Goal: Navigation & Orientation: Find specific page/section

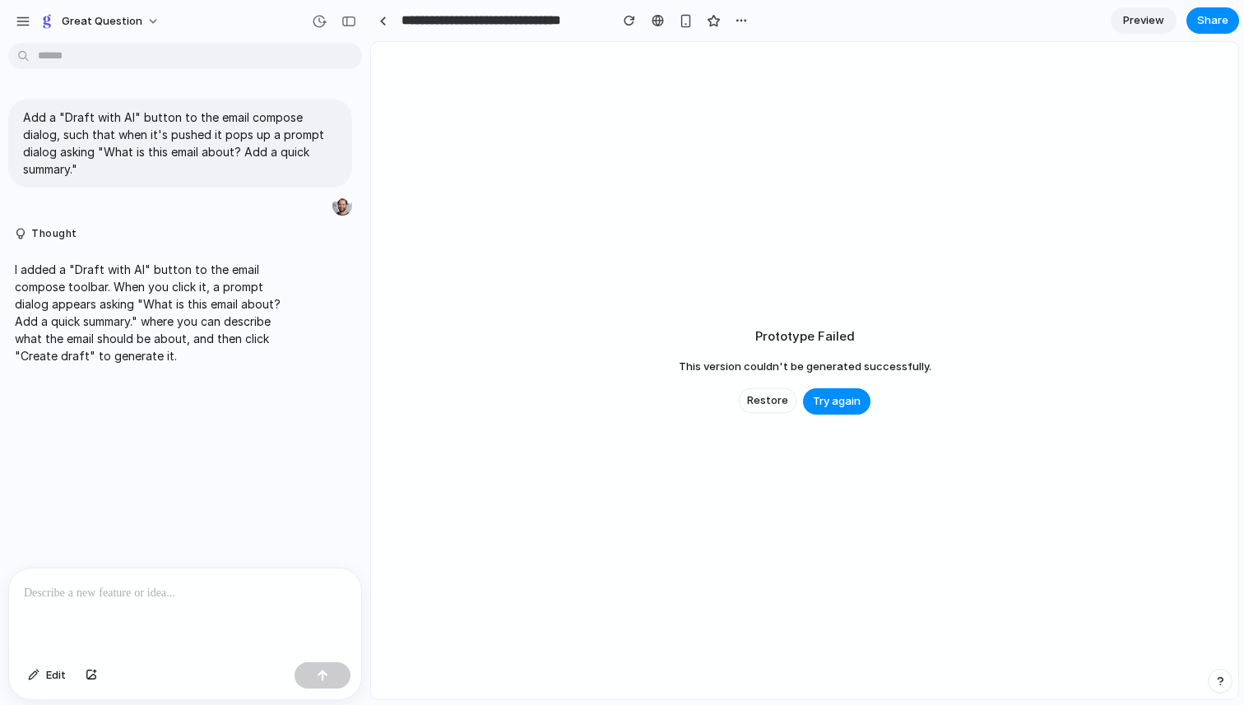
click at [647, 354] on div "Prototype Failed This version couldn't be generated successfully. Restore Try a…" at bounding box center [804, 370] width 867 height 657
click at [767, 393] on span "Restore" at bounding box center [767, 400] width 41 height 16
click at [781, 393] on span "Restore" at bounding box center [767, 400] width 41 height 16
click at [113, 593] on p at bounding box center [185, 593] width 322 height 20
click at [836, 396] on span "Try again" at bounding box center [837, 401] width 48 height 16
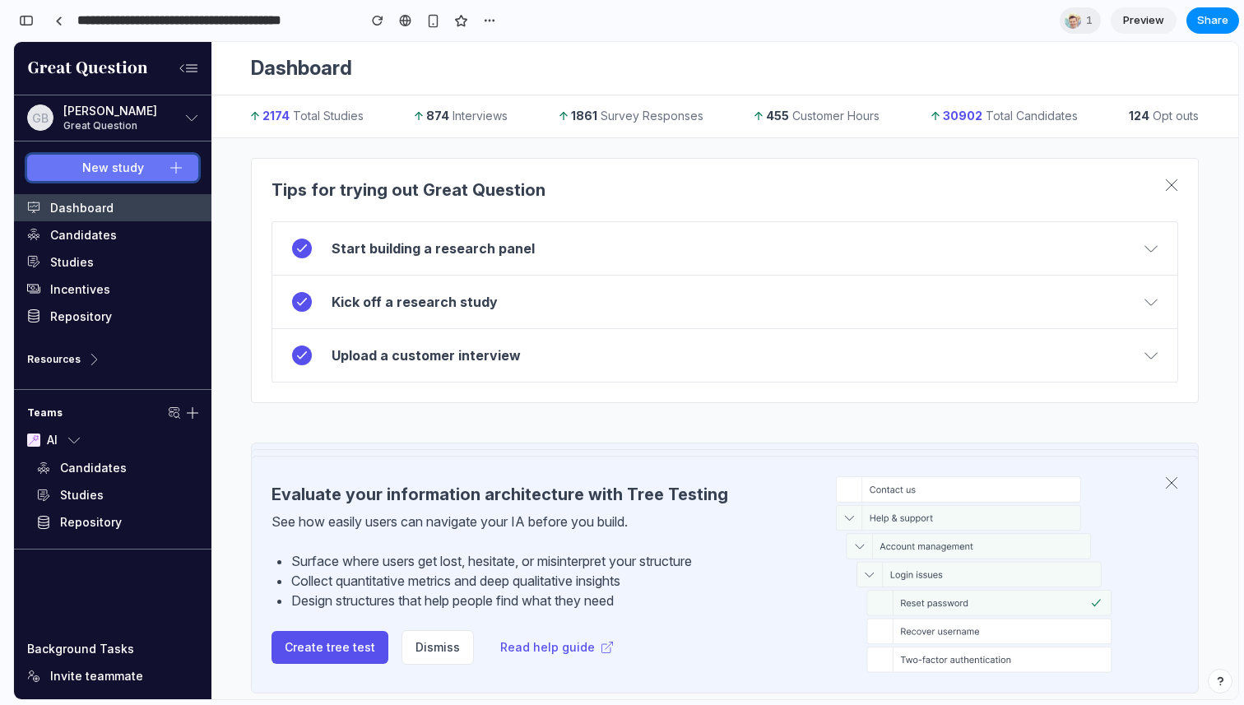
click at [167, 167] on button "New study" at bounding box center [112, 168] width 171 height 26
click at [56, 17] on div at bounding box center [58, 20] width 7 height 9
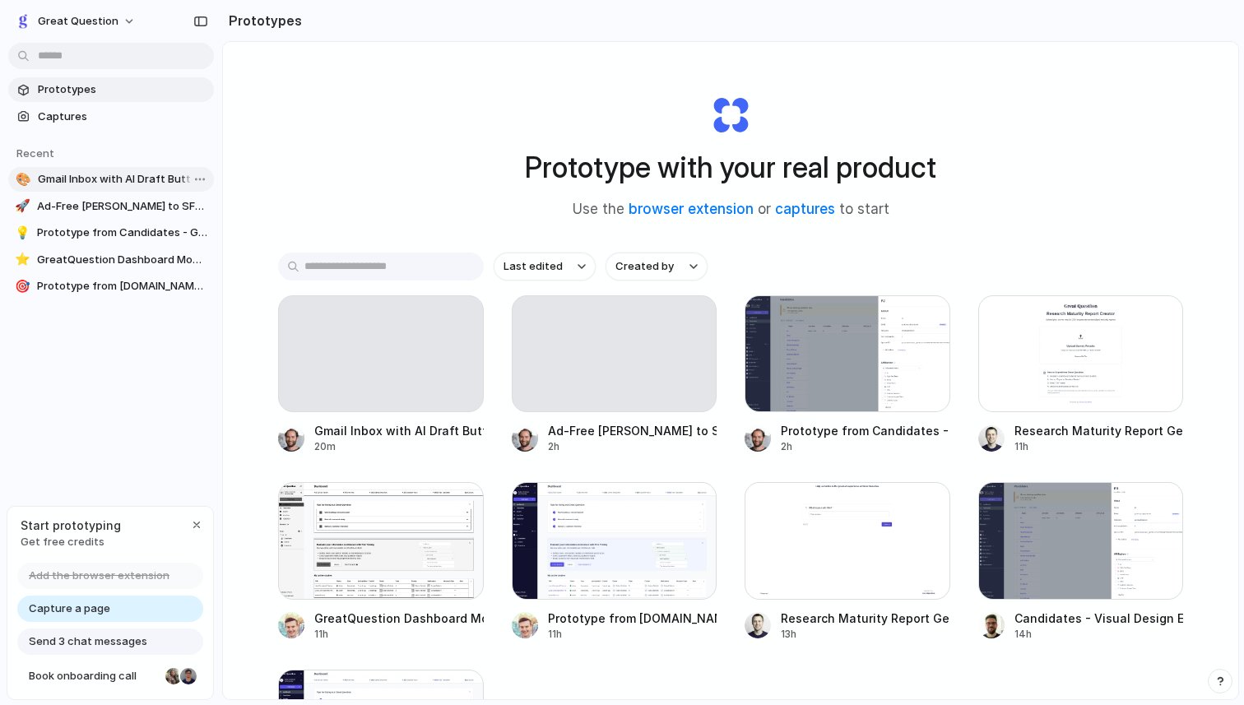
click at [138, 172] on span "Gmail Inbox with AI Draft Button" at bounding box center [122, 179] width 169 height 16
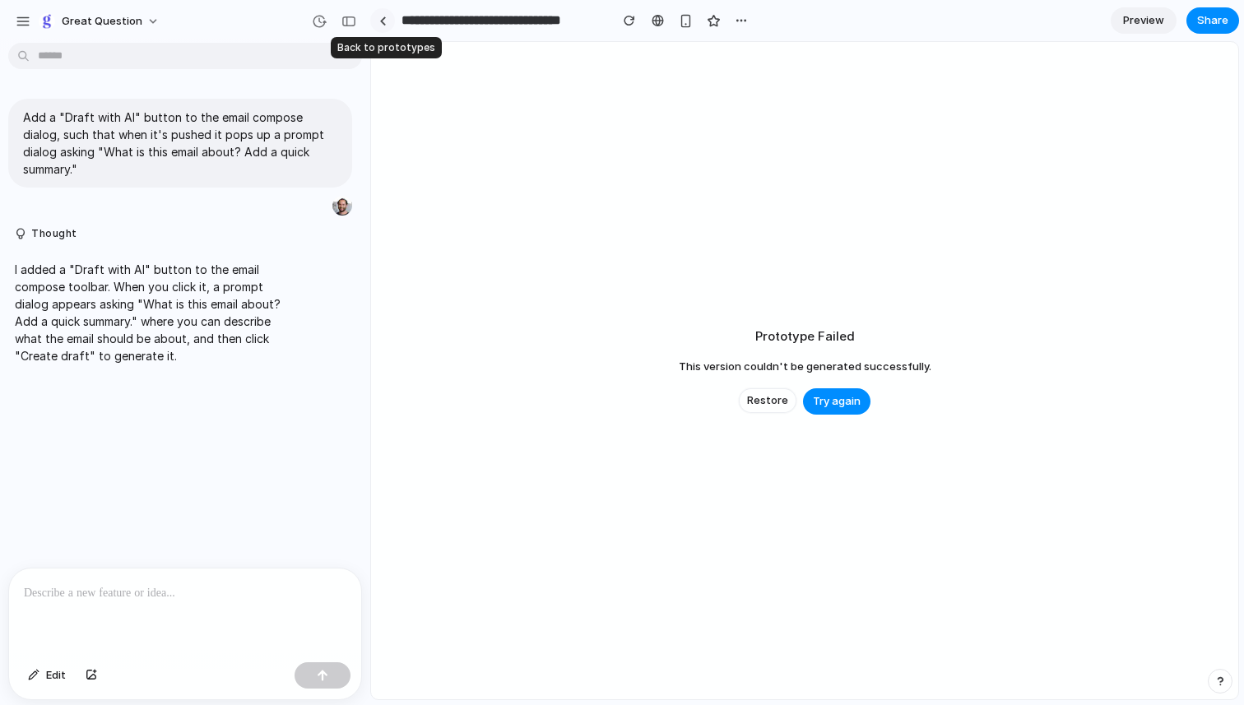
click at [382, 21] on div at bounding box center [382, 20] width 7 height 9
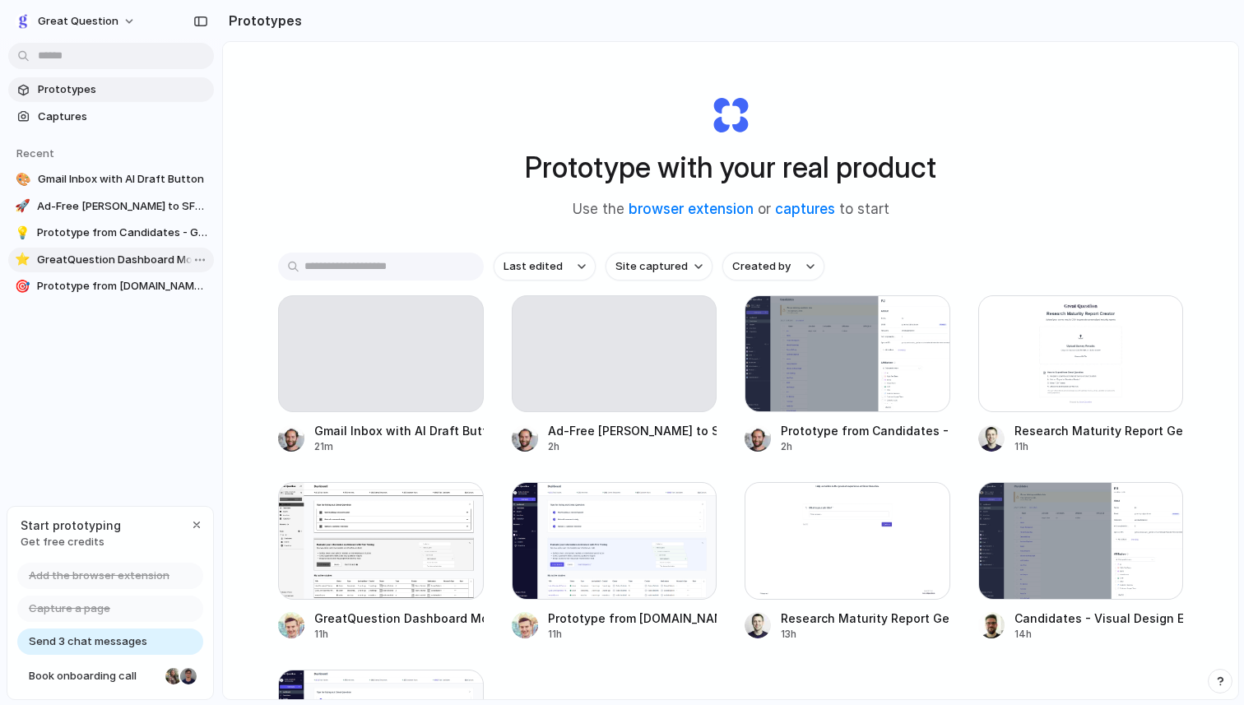
click at [117, 259] on span "GreatQuestion Dashboard Mockup" at bounding box center [122, 260] width 170 height 16
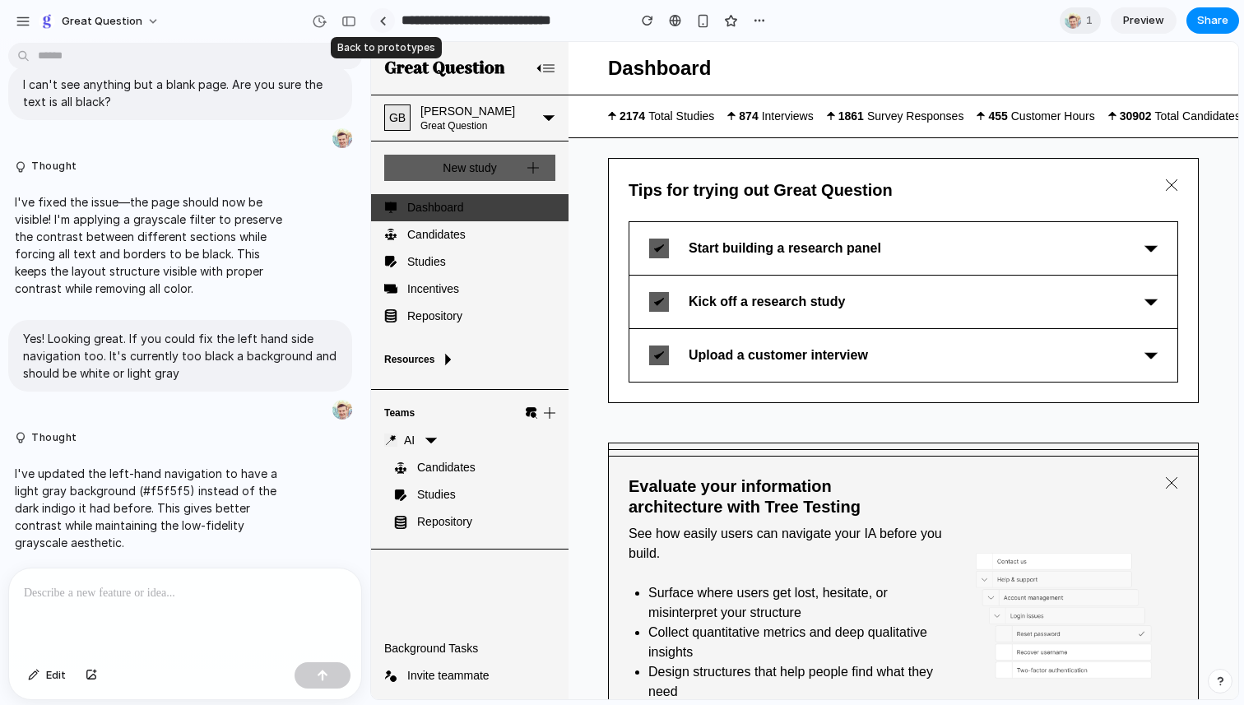
click at [382, 20] on div at bounding box center [382, 20] width 7 height 9
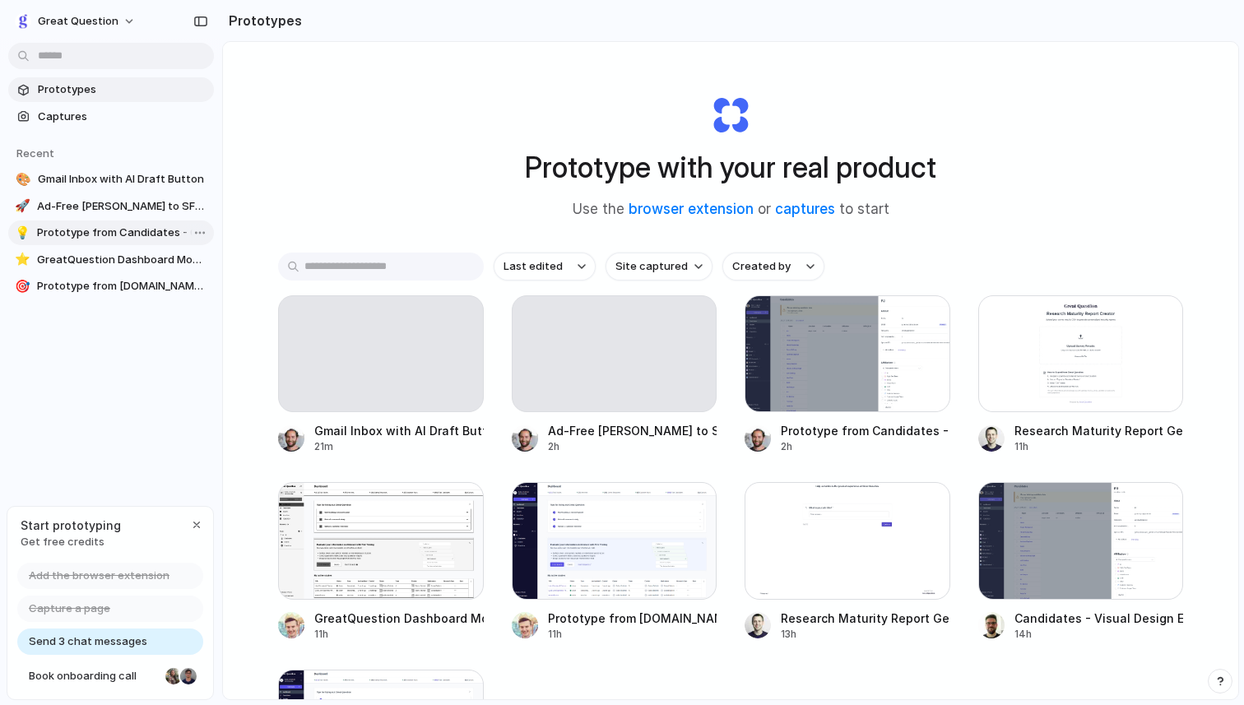
click at [95, 229] on span "Prototype from Candidates - Great Question" at bounding box center [122, 233] width 170 height 16
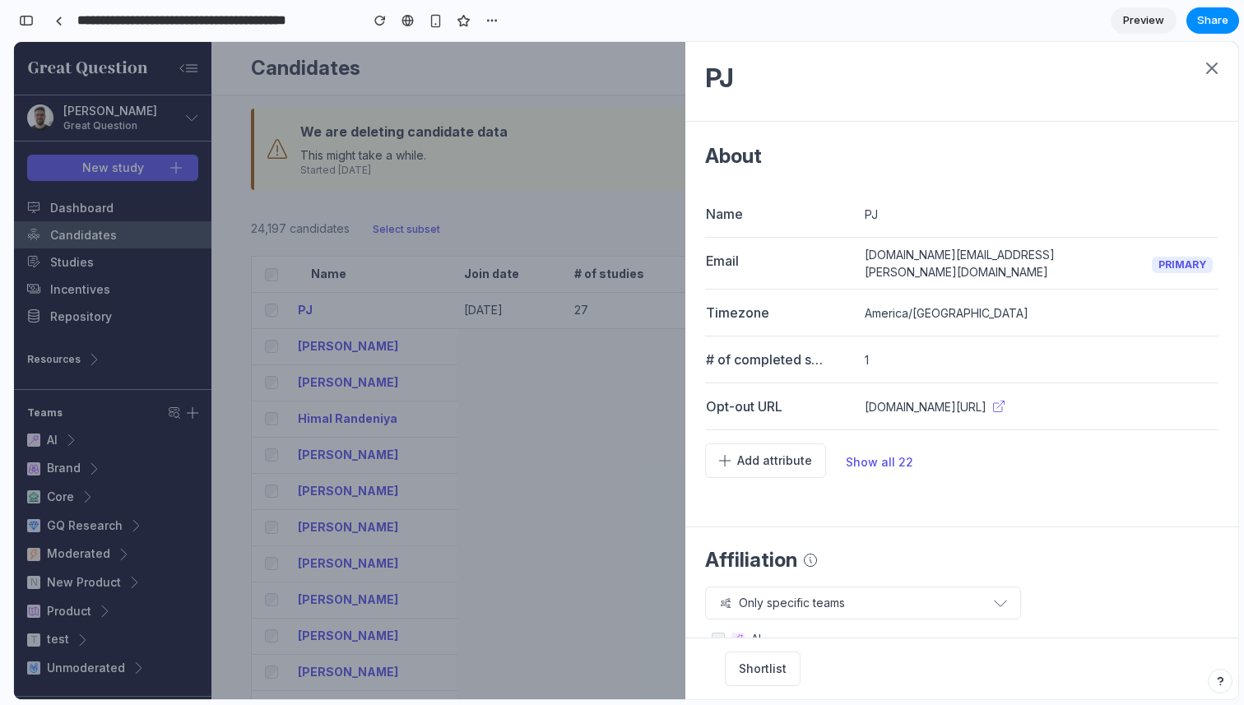
click at [1213, 63] on icon at bounding box center [1212, 68] width 20 height 20
click at [59, 26] on link at bounding box center [58, 20] width 25 height 25
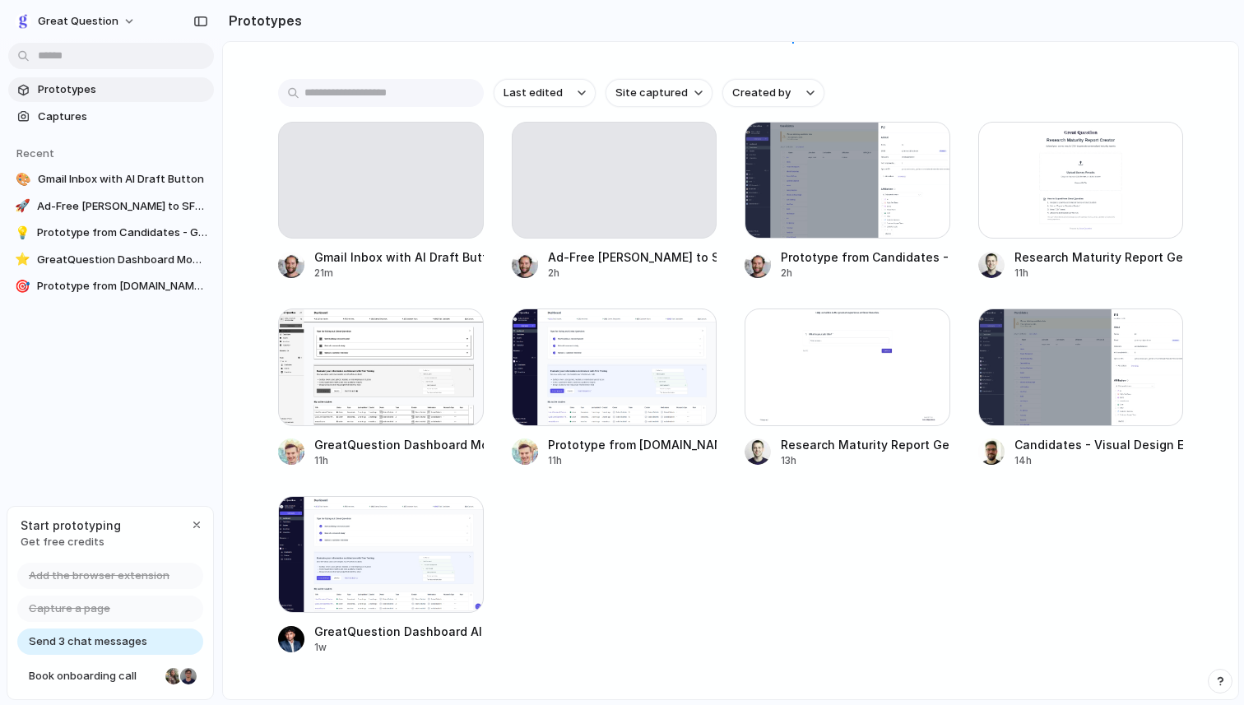
scroll to position [232, 0]
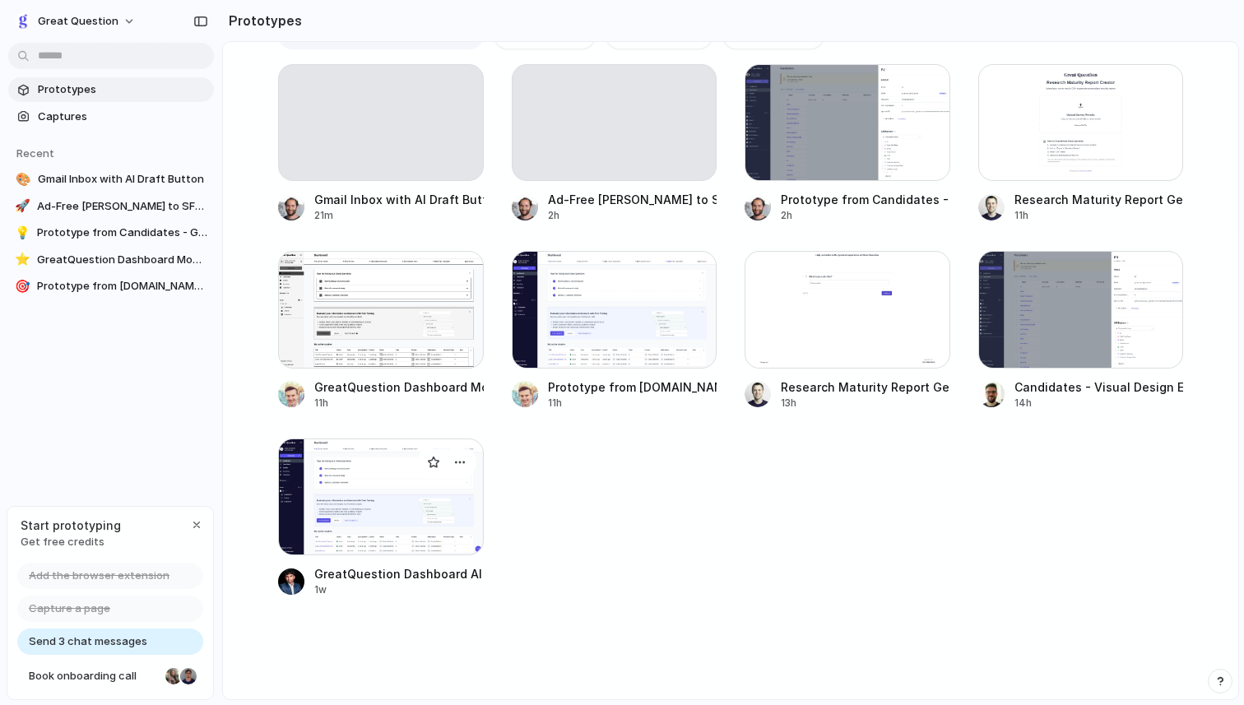
click at [410, 473] on div at bounding box center [381, 496] width 206 height 117
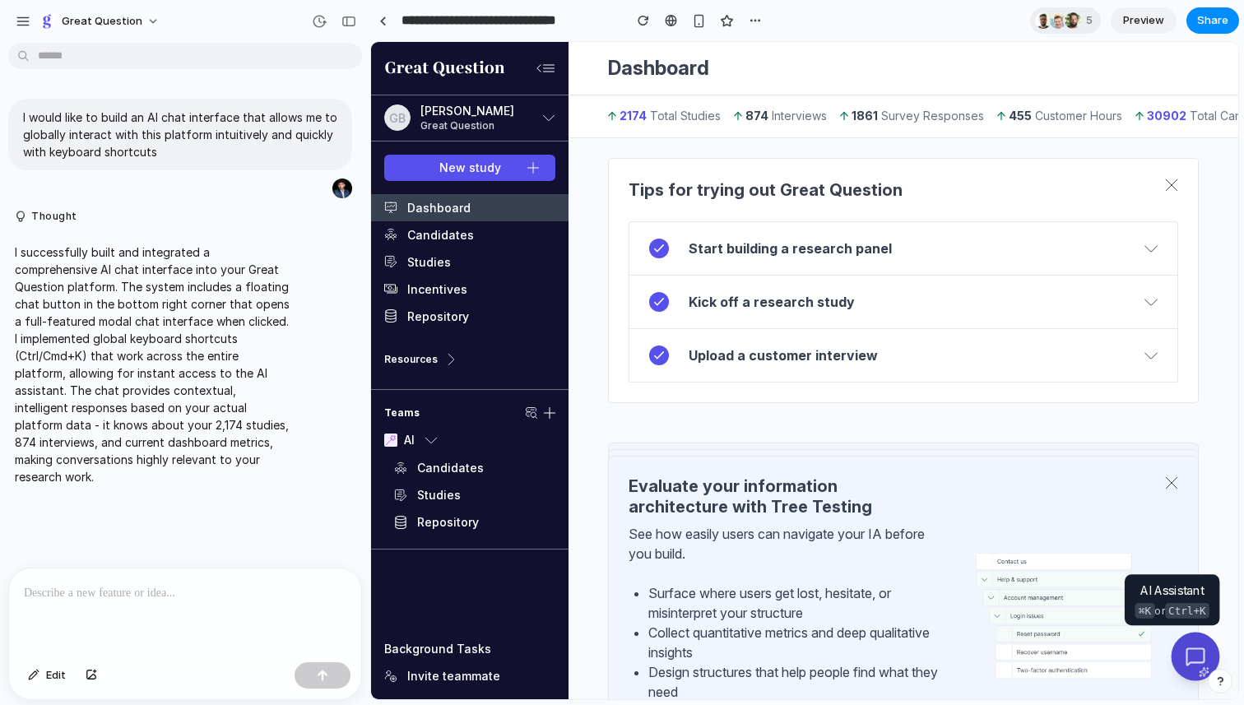
click at [1195, 657] on div at bounding box center [1195, 657] width 49 height 49
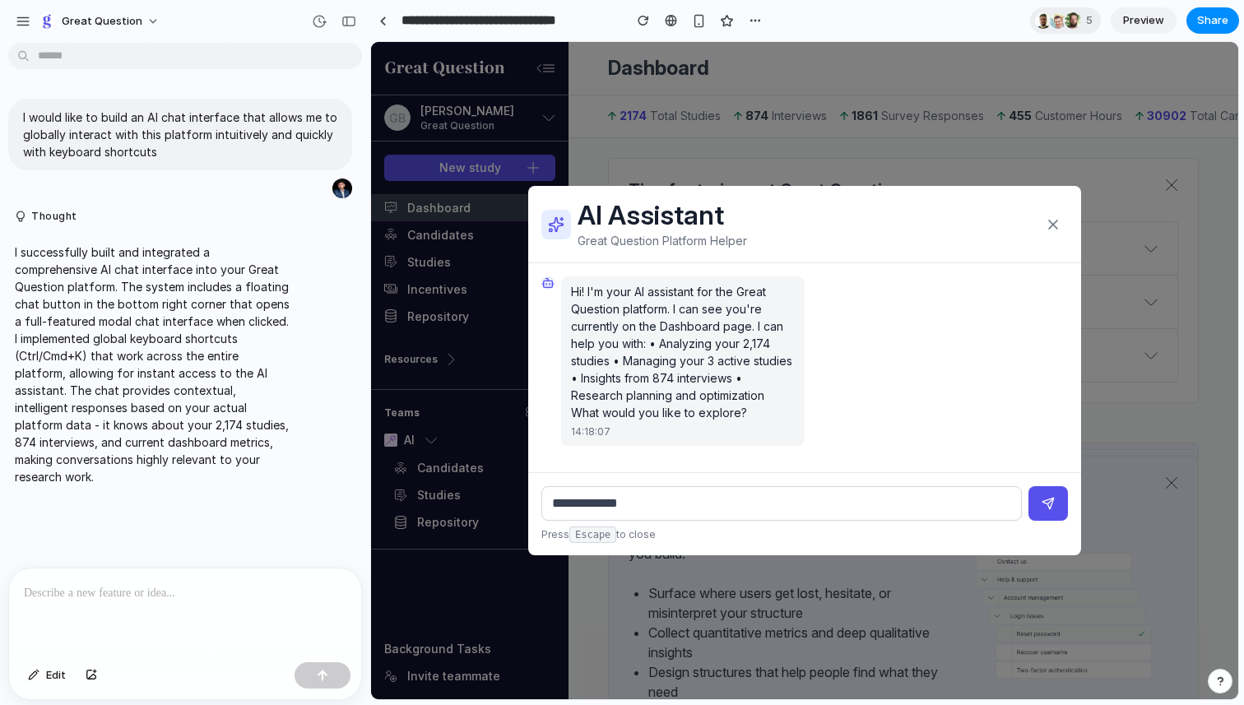
type input "**********"
click at [1028, 486] on button "submit" at bounding box center [1047, 503] width 39 height 35
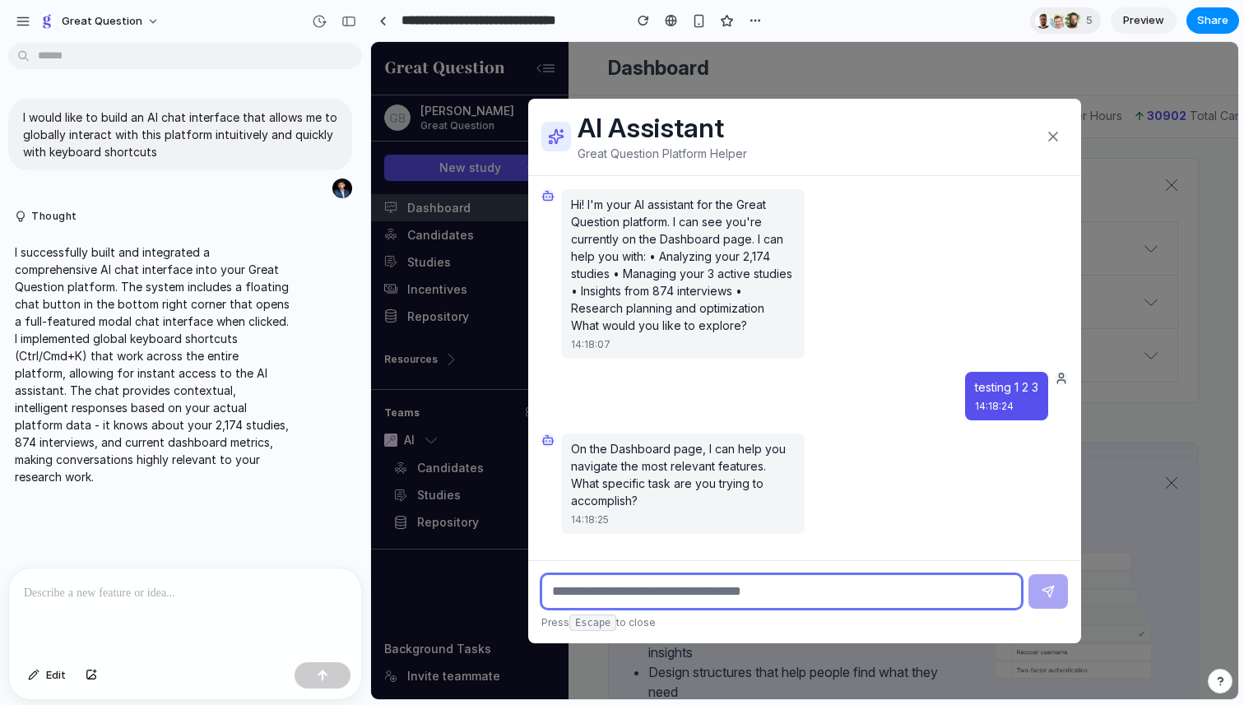
click at [762, 596] on input "text" at bounding box center [781, 591] width 480 height 35
type input "**********"
click at [1028, 574] on button "submit" at bounding box center [1047, 591] width 39 height 35
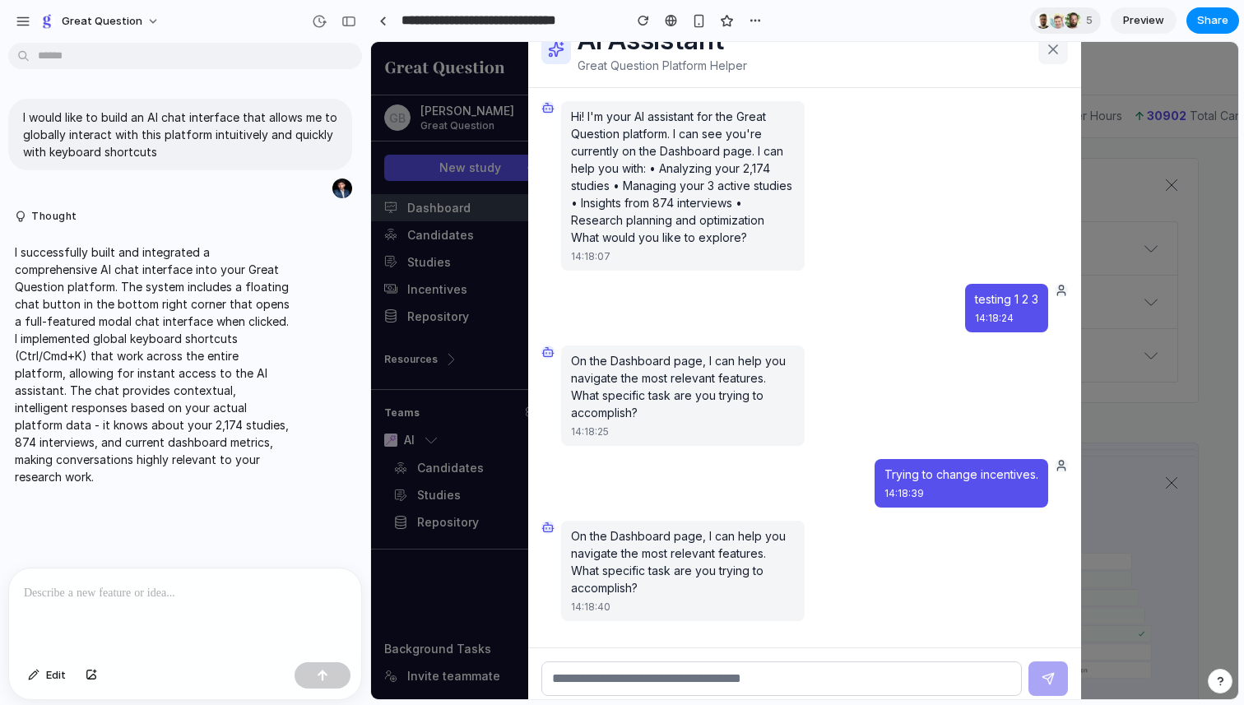
click at [1058, 51] on icon at bounding box center [1053, 49] width 16 height 16
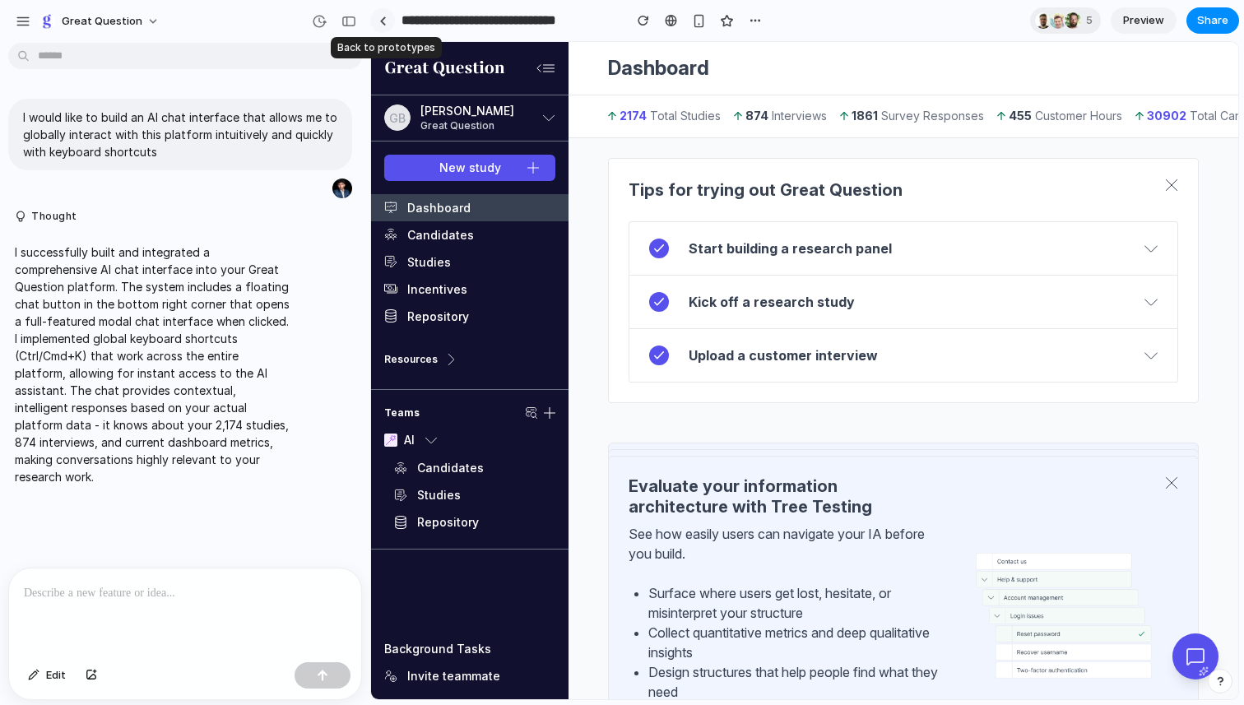
click at [383, 23] on div at bounding box center [382, 20] width 7 height 9
click at [1222, 25] on span "Share" at bounding box center [1212, 20] width 31 height 16
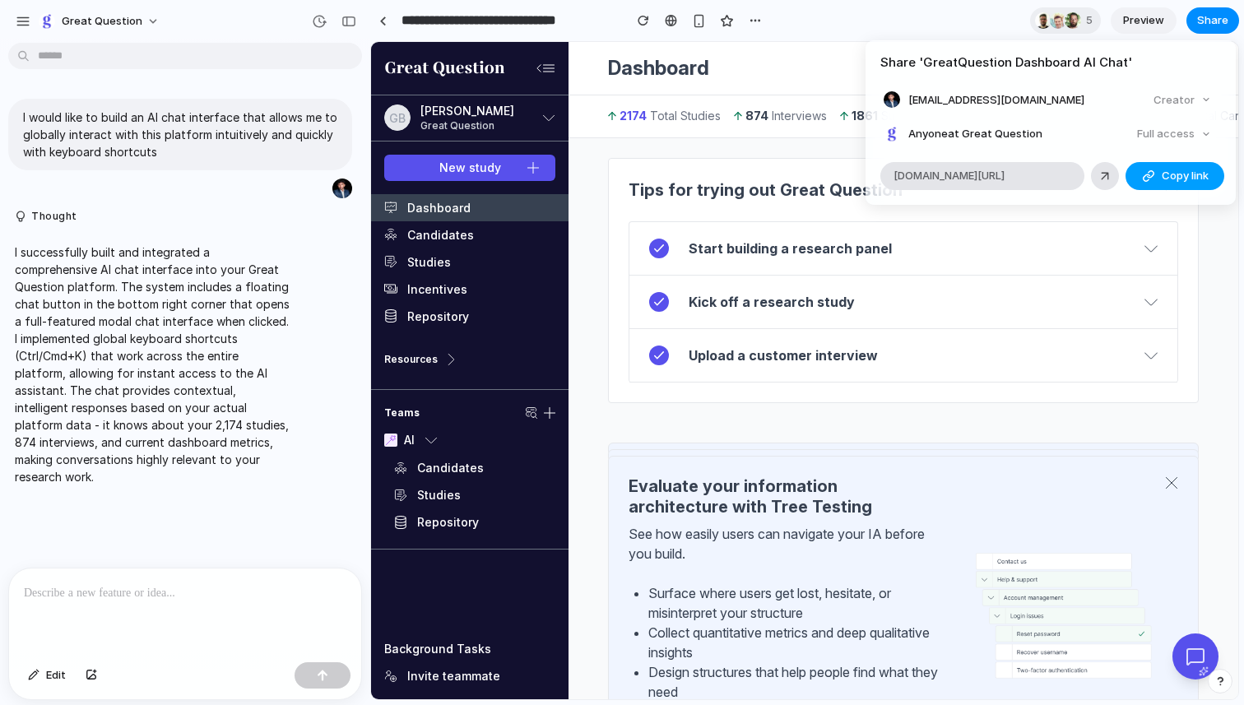
click at [1170, 181] on span "Copy link" at bounding box center [1184, 176] width 47 height 16
click at [1199, 136] on div "Full access" at bounding box center [1173, 134] width 87 height 23
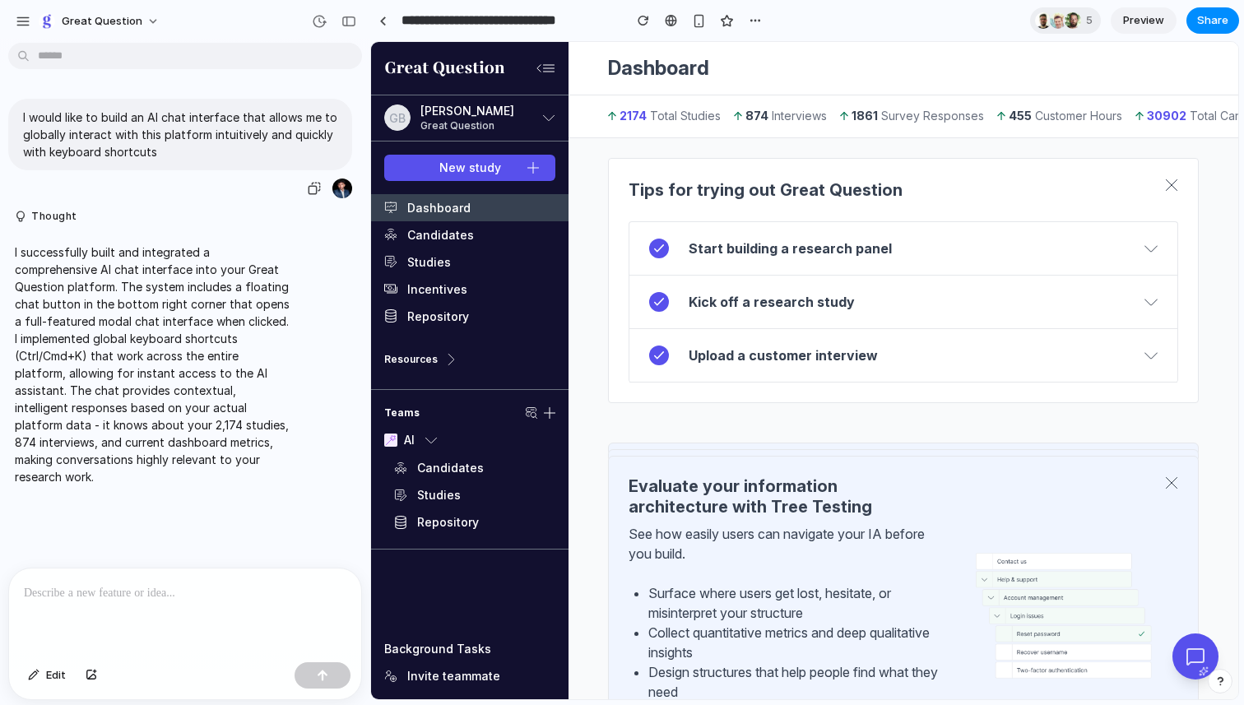
drag, startPoint x: 20, startPoint y: 116, endPoint x: 168, endPoint y: 122, distance: 148.2
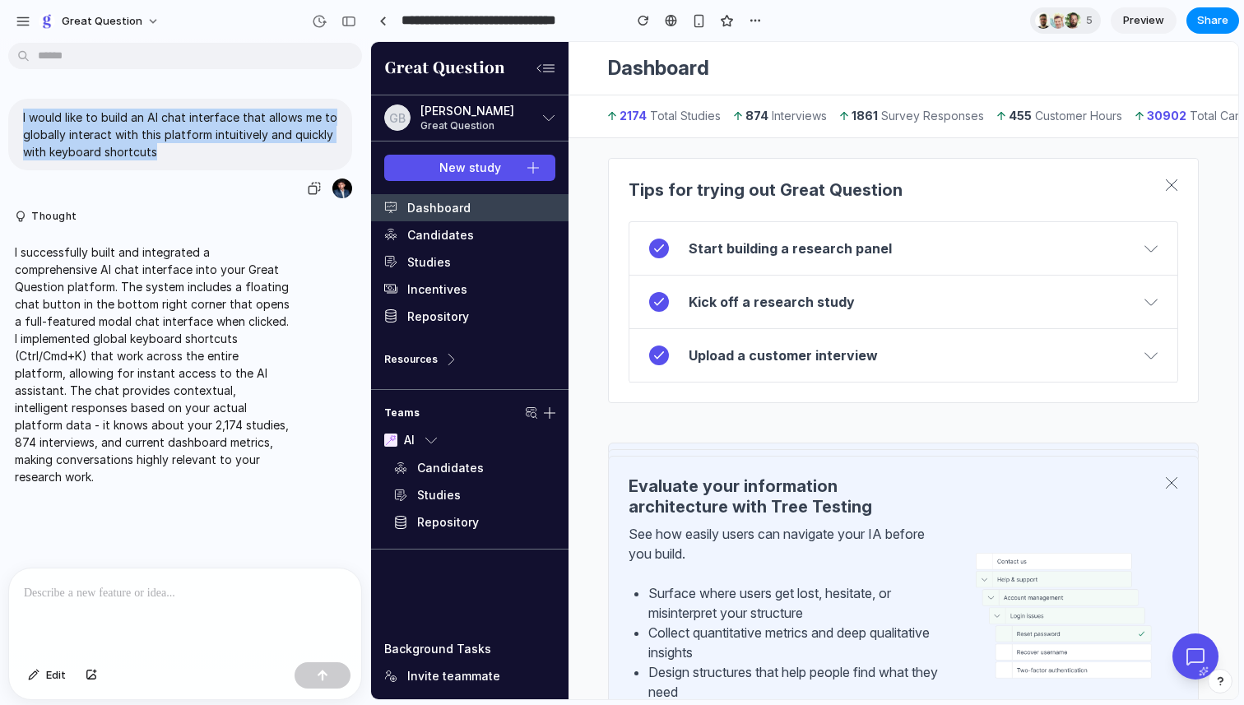
drag, startPoint x: 170, startPoint y: 151, endPoint x: 22, endPoint y: 116, distance: 152.2
click at [23, 116] on p "I would like to build an AI chat interface that allows me to globally interact …" at bounding box center [180, 135] width 314 height 52
copy p "I would like to build an AI chat interface that allows me to globally interact …"
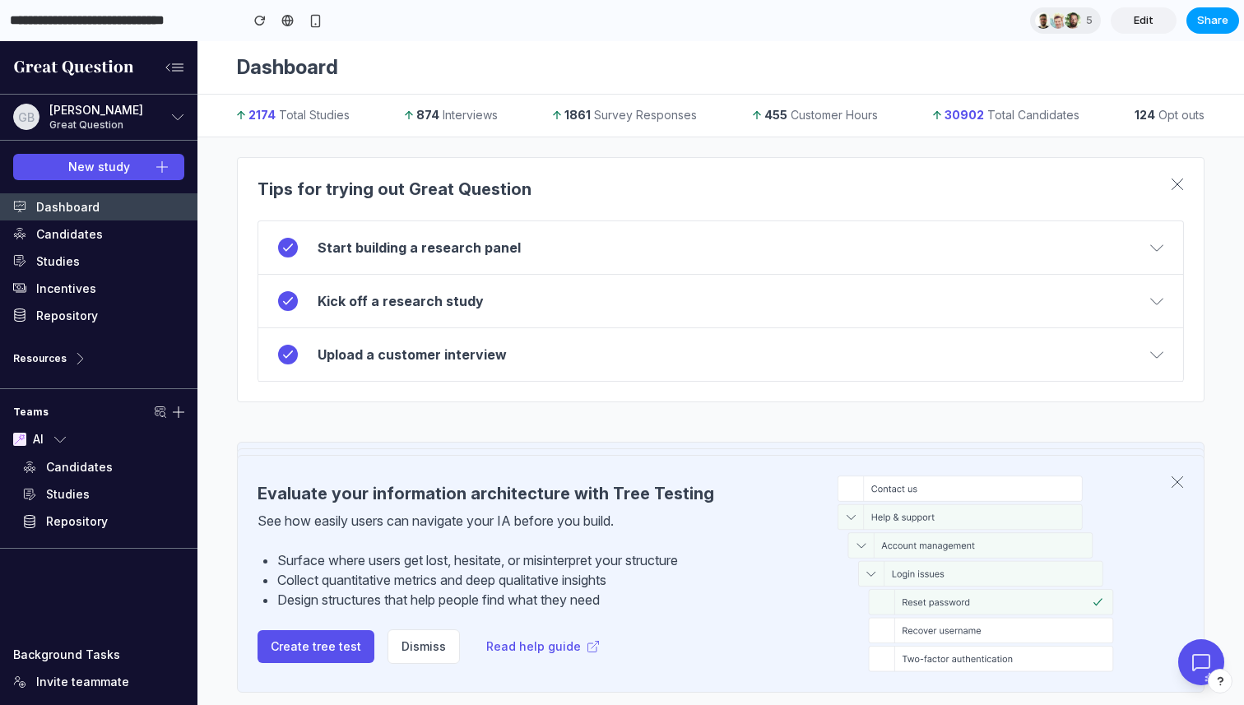
click at [1213, 23] on span "Share" at bounding box center [1212, 20] width 31 height 16
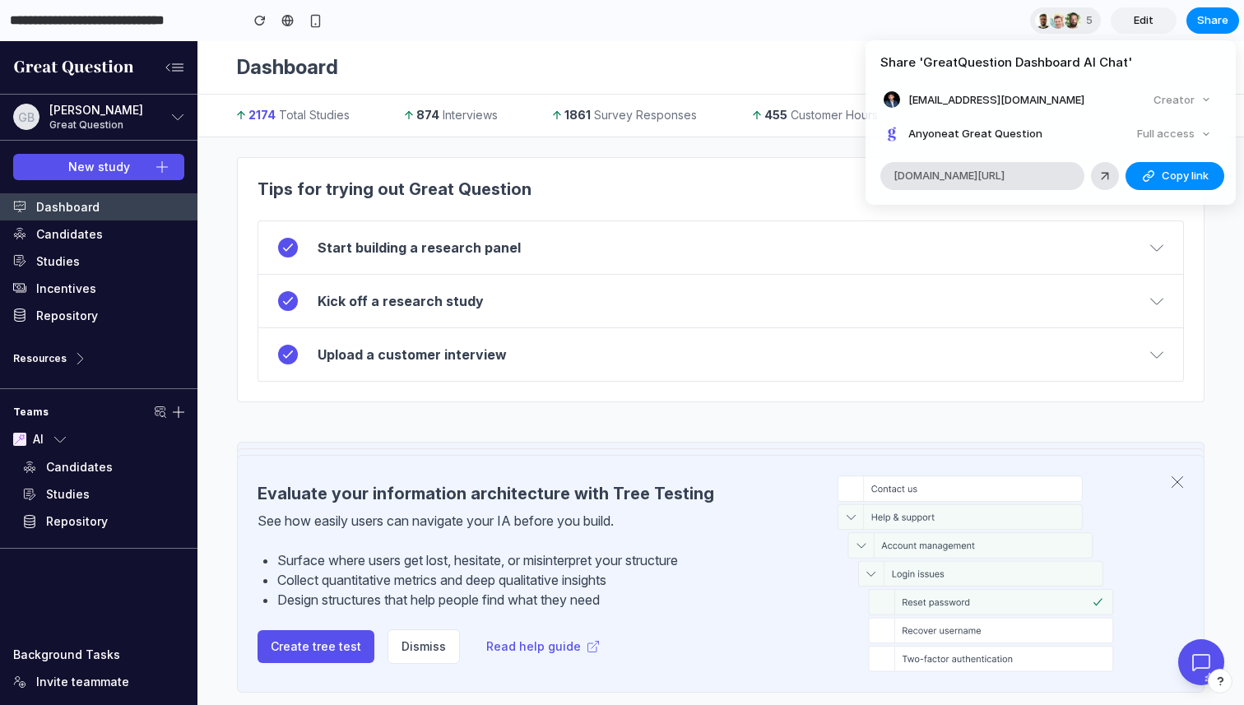
click at [1203, 100] on div "Creator" at bounding box center [1182, 100] width 71 height 23
click at [1172, 141] on div "Full access" at bounding box center [1173, 134] width 87 height 23
click at [722, 143] on div "Share ' GreatQuestion Dashboard AI Chat ' gobind@greatquestion.co Creator Anyon…" at bounding box center [622, 352] width 1244 height 705
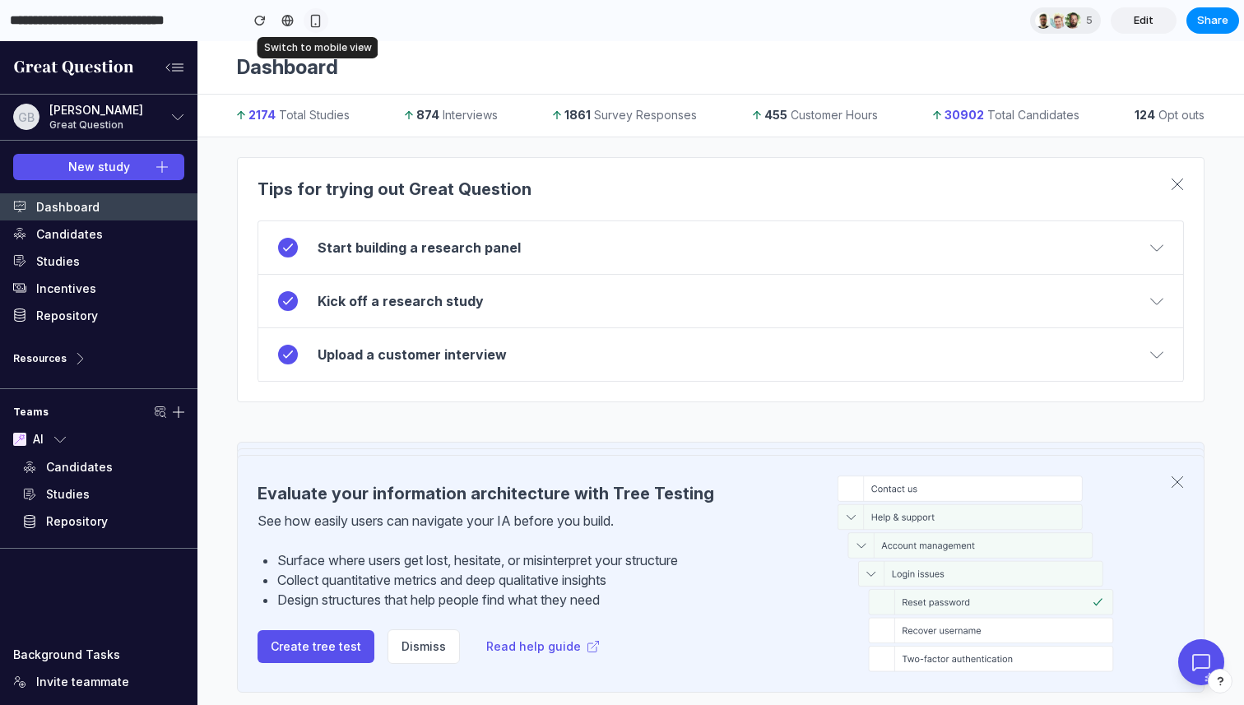
click at [317, 16] on div "button" at bounding box center [315, 21] width 14 height 14
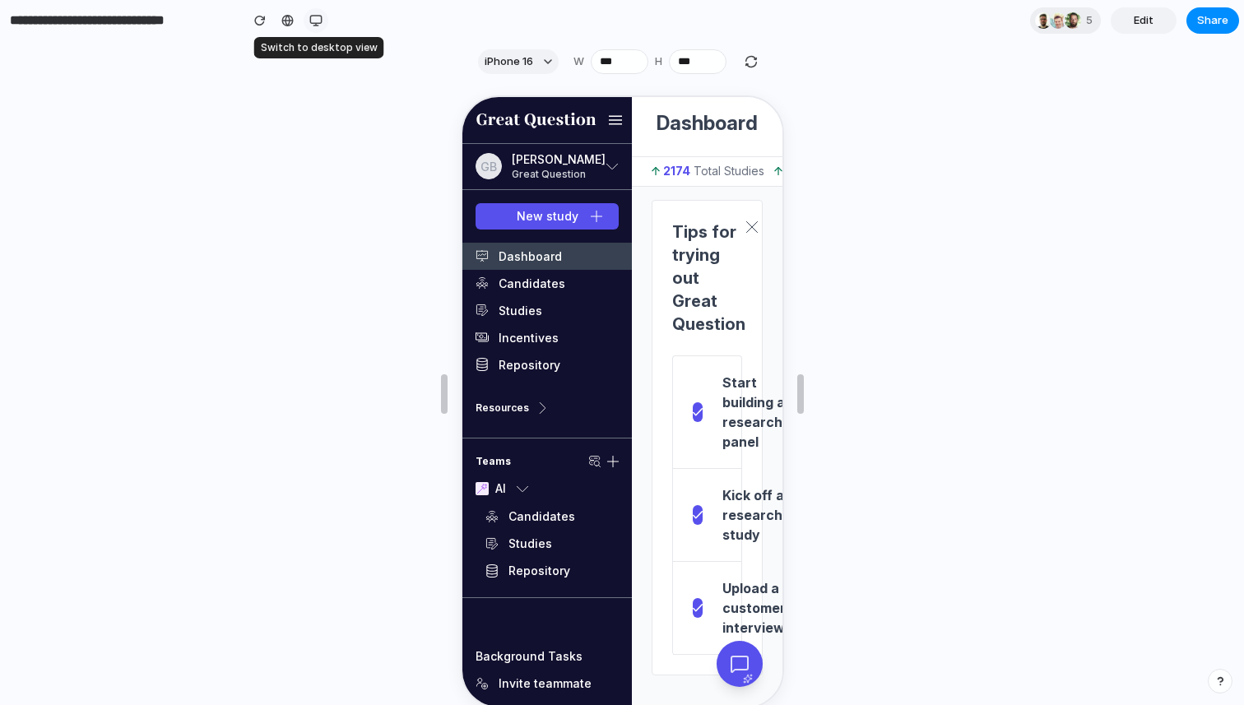
click at [317, 16] on div "button" at bounding box center [315, 20] width 13 height 13
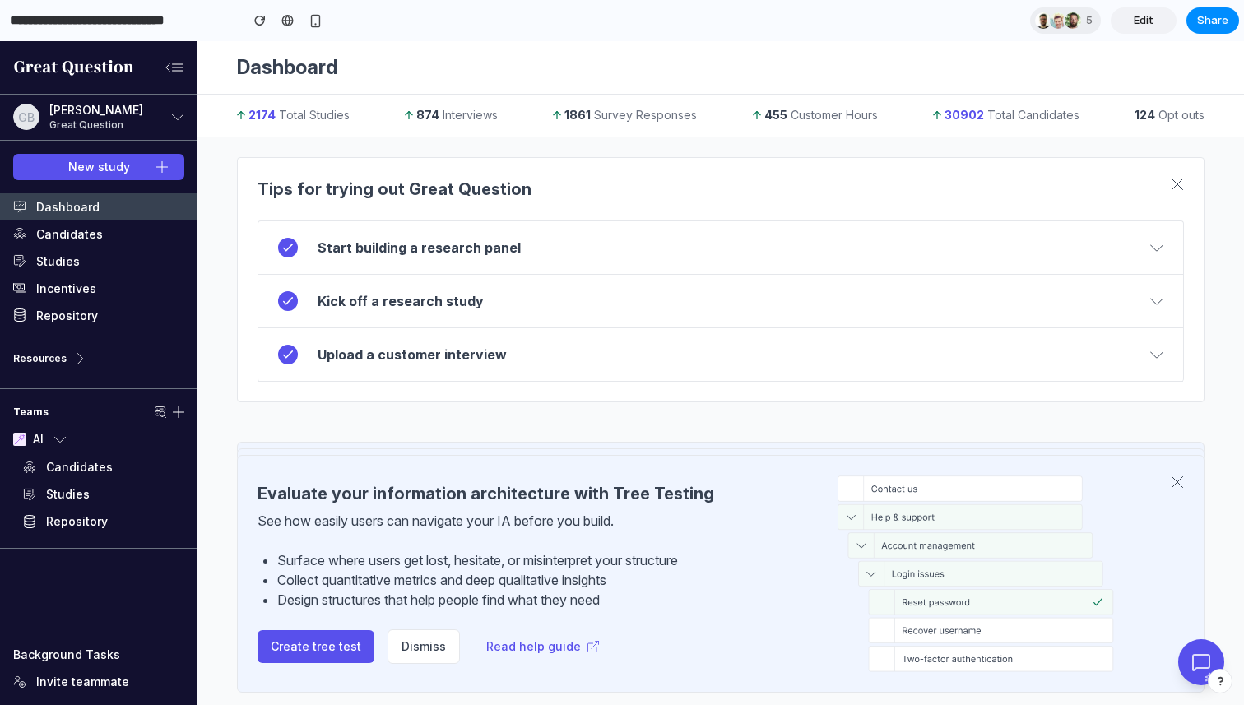
click at [1152, 20] on span "Edit" at bounding box center [1143, 20] width 20 height 16
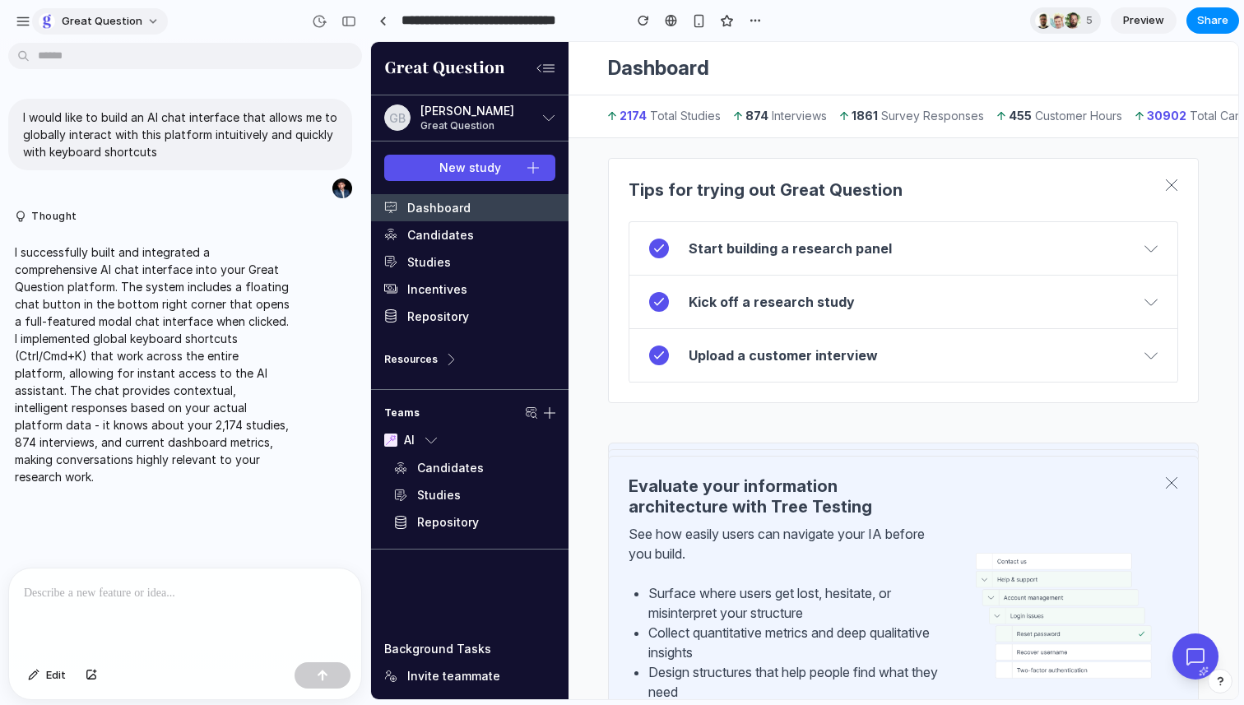
click at [146, 19] on button "Great Question" at bounding box center [100, 21] width 136 height 26
click at [220, 24] on div "Settings Invite members Change theme Sign out" at bounding box center [622, 352] width 1244 height 705
click at [14, 22] on button "button" at bounding box center [23, 21] width 25 height 25
click at [19, 19] on div "button" at bounding box center [23, 21] width 15 height 15
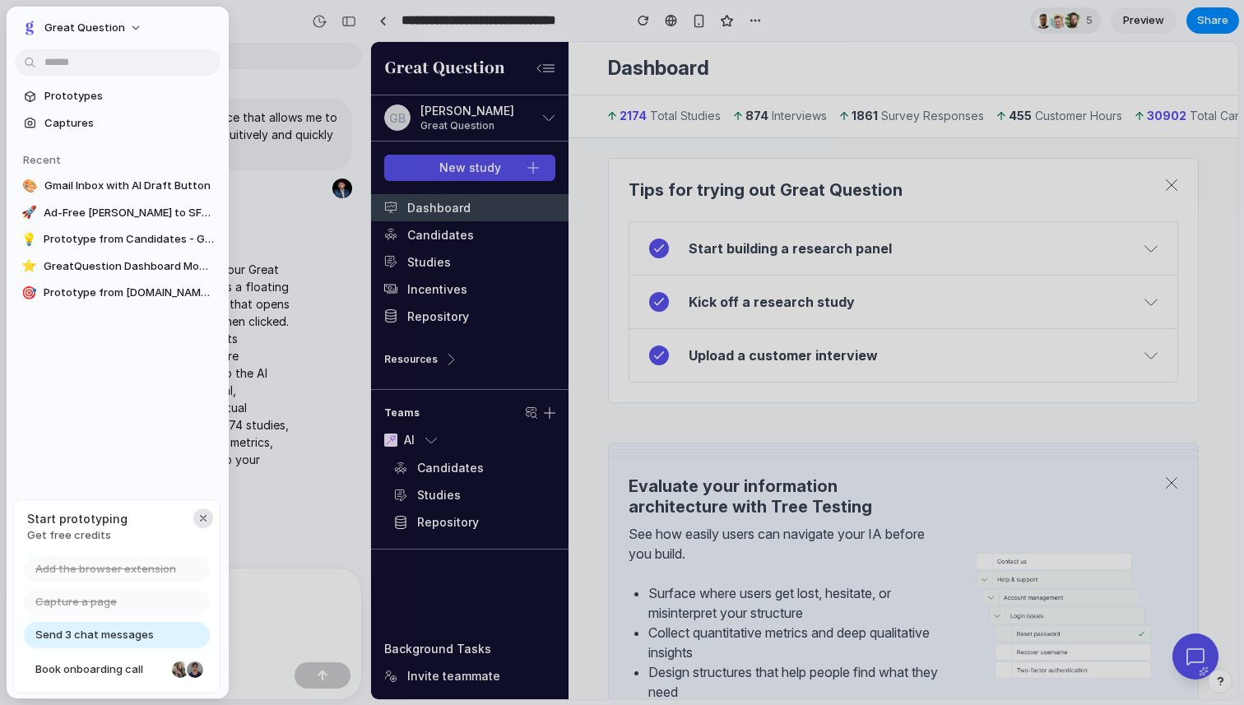
click at [202, 520] on div "button" at bounding box center [203, 518] width 13 height 13
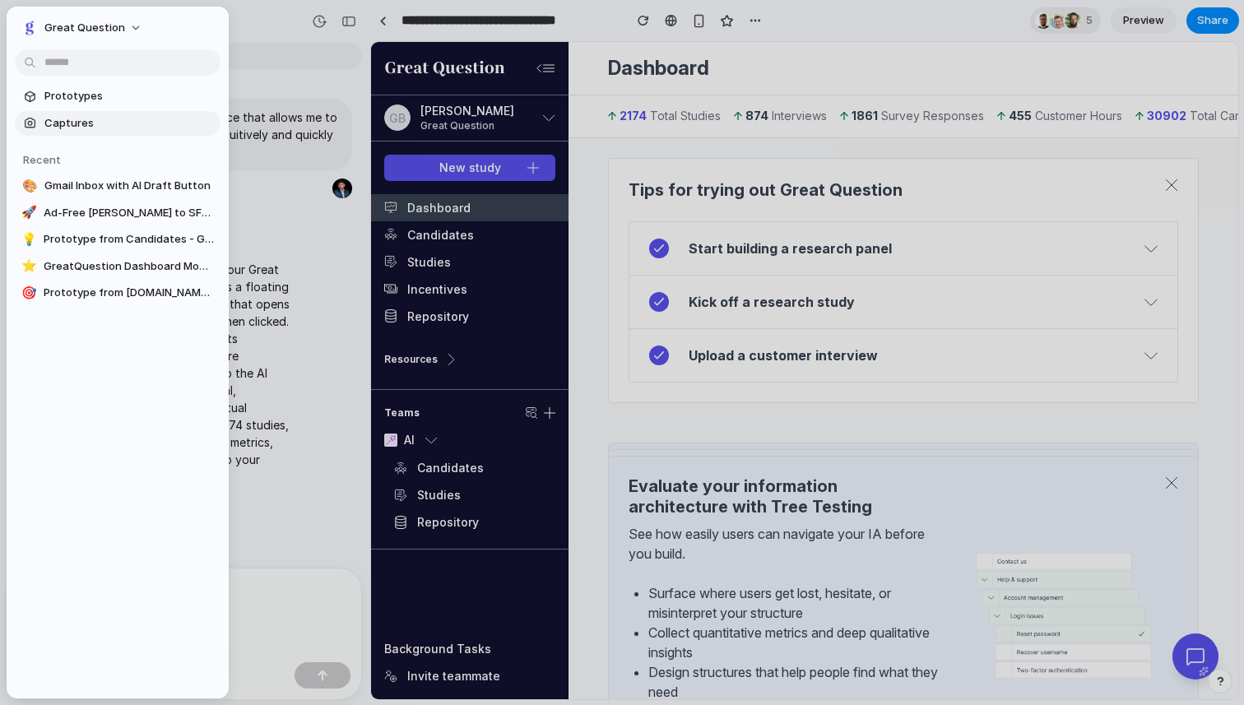
click at [87, 125] on span "Captures" at bounding box center [128, 123] width 169 height 16
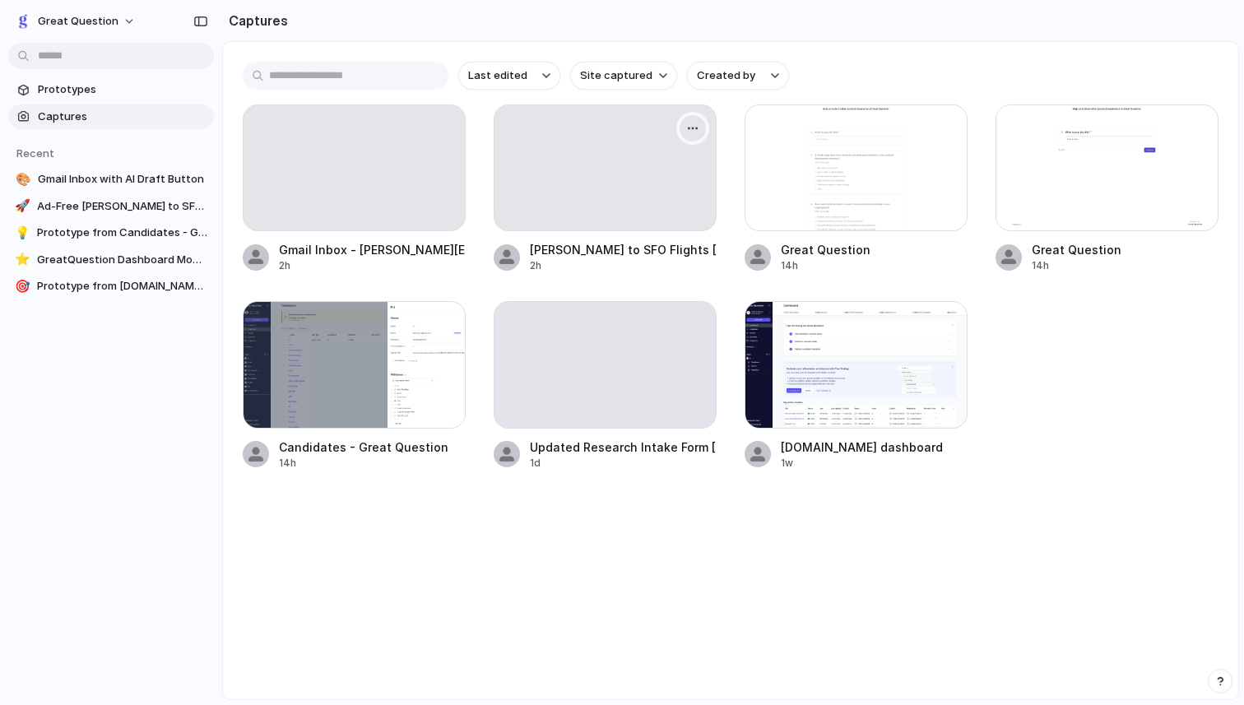
click at [697, 132] on div "button" at bounding box center [692, 128] width 13 height 13
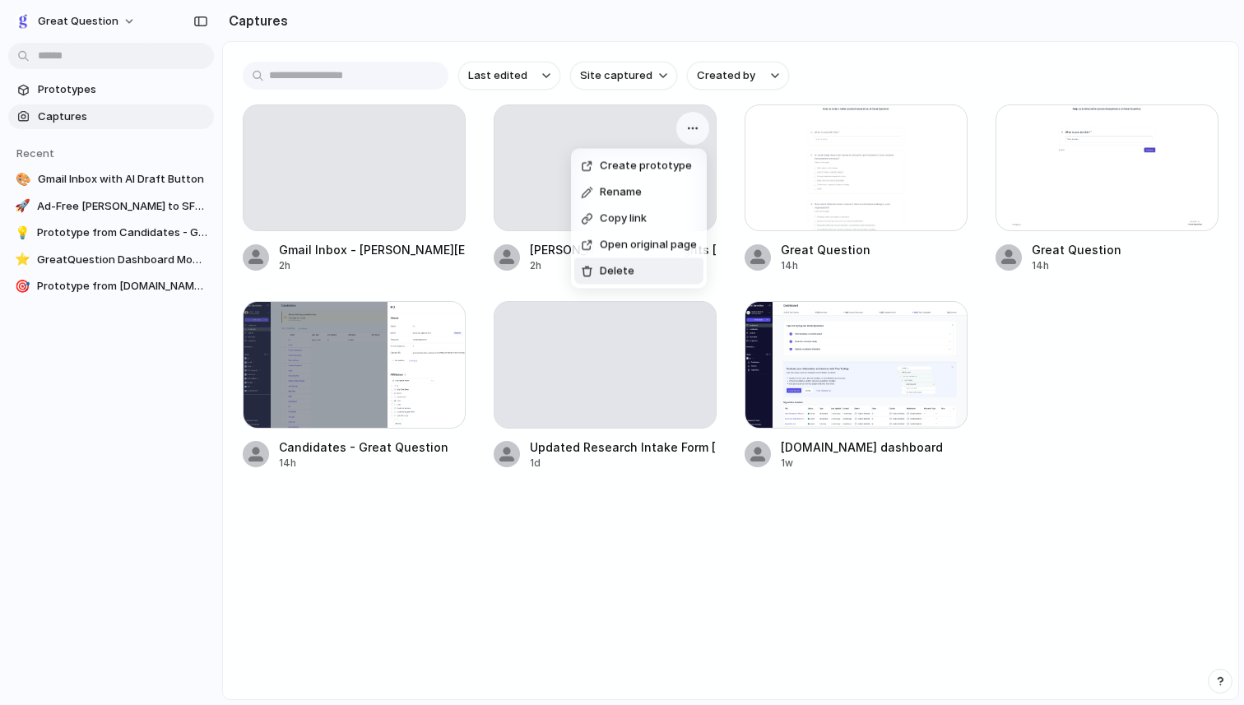
click at [558, 525] on div "Create prototype Rename Copy link Open original page Delete" at bounding box center [622, 352] width 1244 height 705
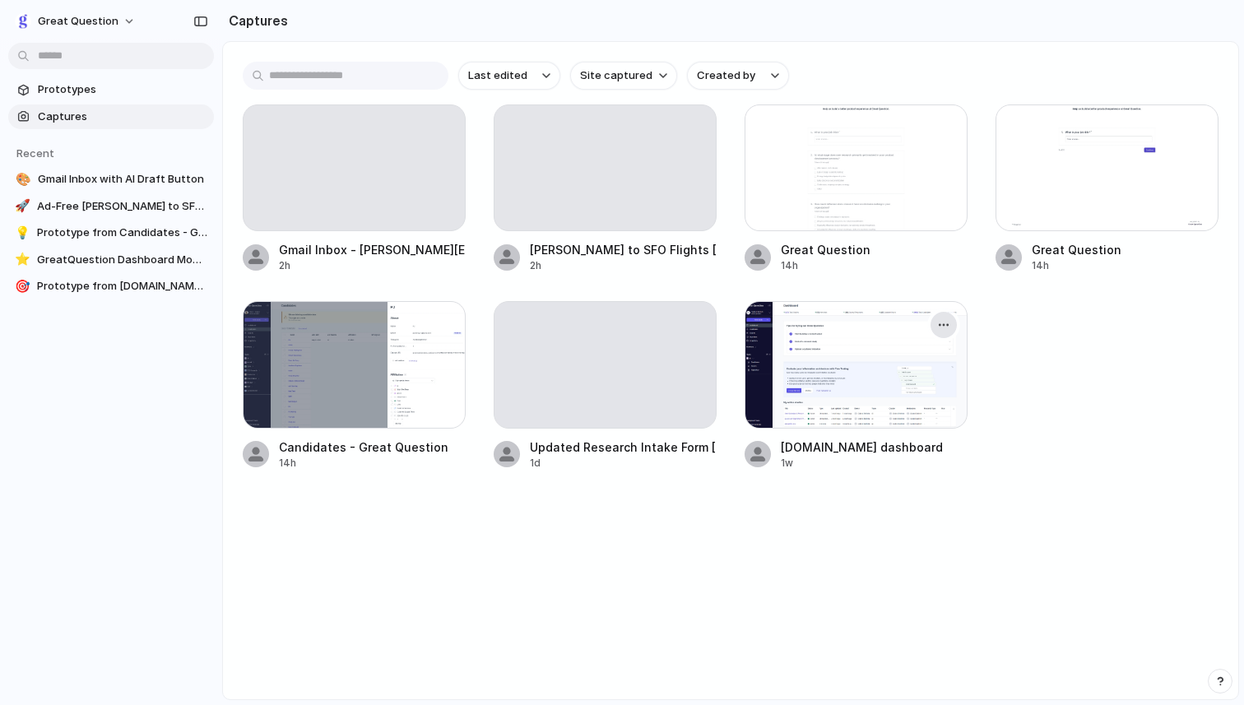
click at [943, 326] on div "button" at bounding box center [943, 324] width 13 height 13
click at [896, 360] on span "Create prototype" at bounding box center [896, 363] width 92 height 16
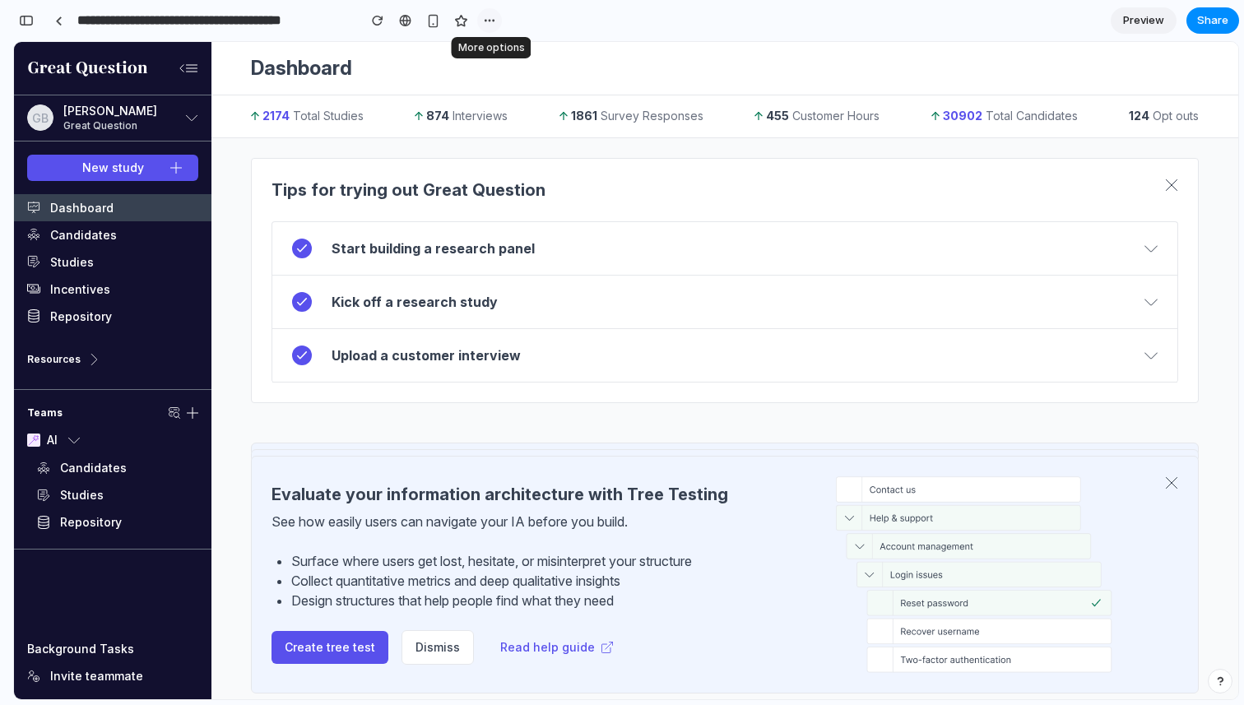
click at [492, 22] on div "button" at bounding box center [489, 20] width 13 height 13
click at [551, 25] on div "Duplicate Delete" at bounding box center [622, 352] width 1244 height 705
click at [55, 16] on div at bounding box center [58, 20] width 7 height 9
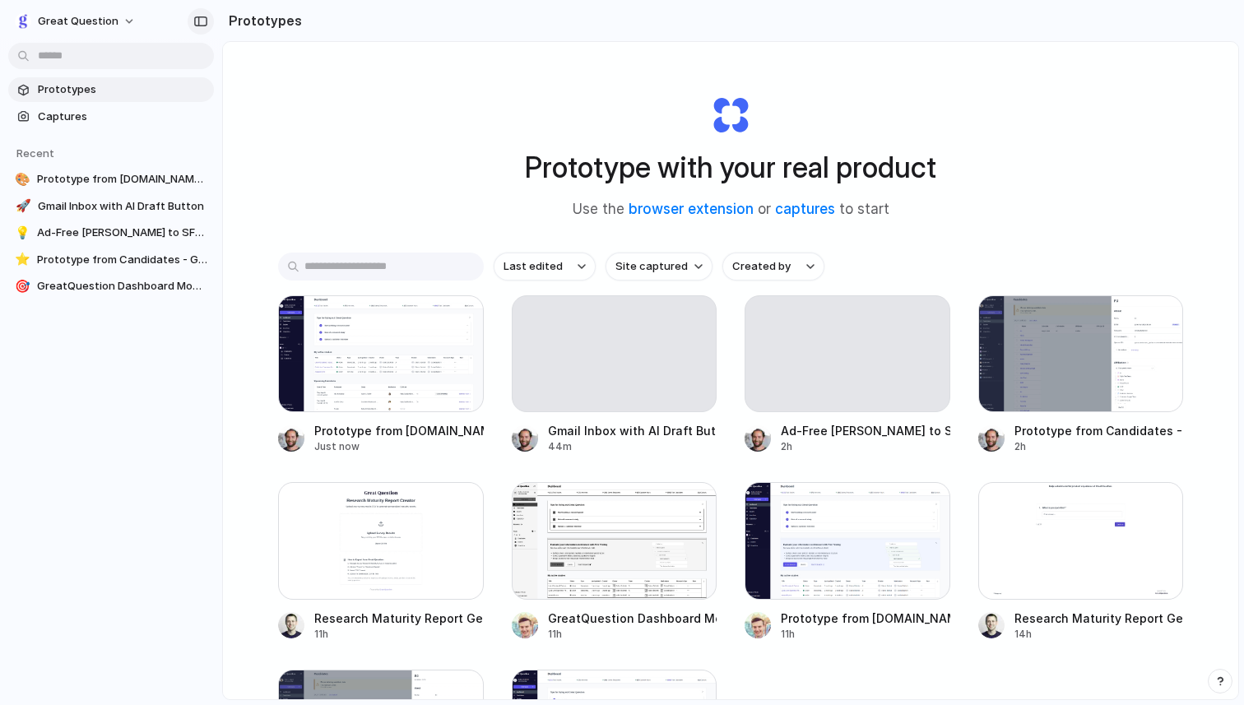
click at [206, 21] on div "button" at bounding box center [200, 22] width 15 height 12
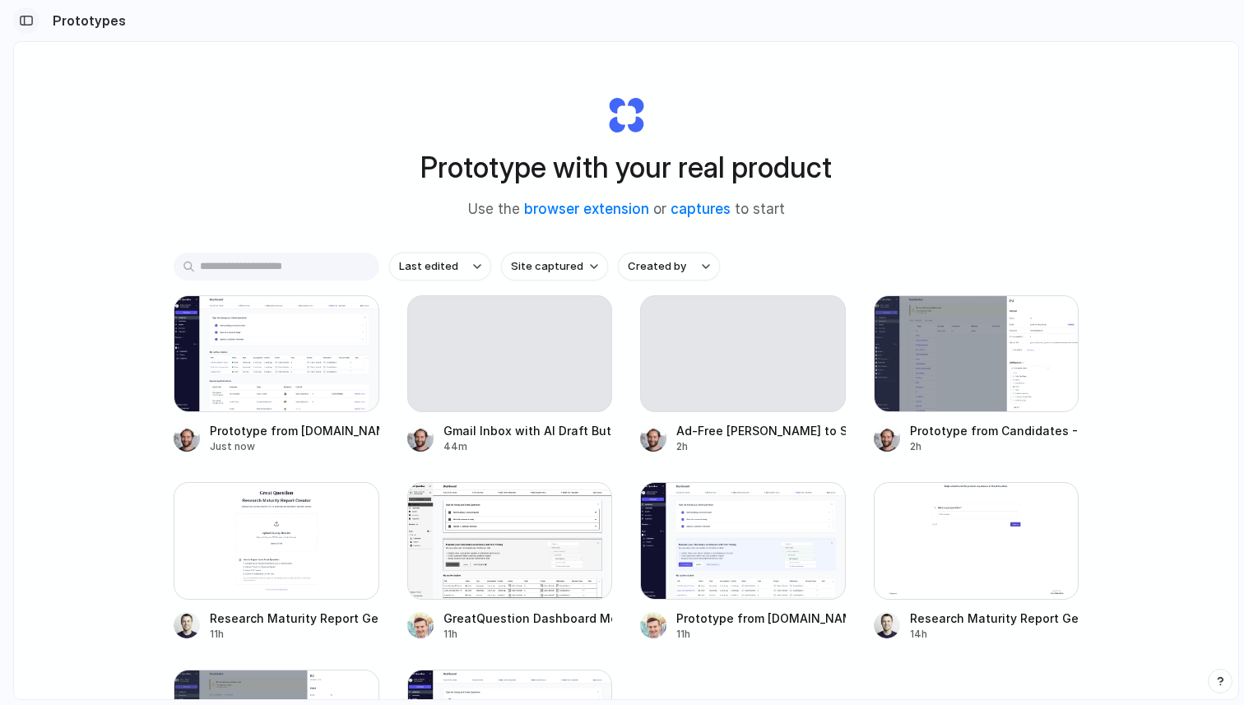
click at [36, 15] on button "button" at bounding box center [26, 20] width 26 height 26
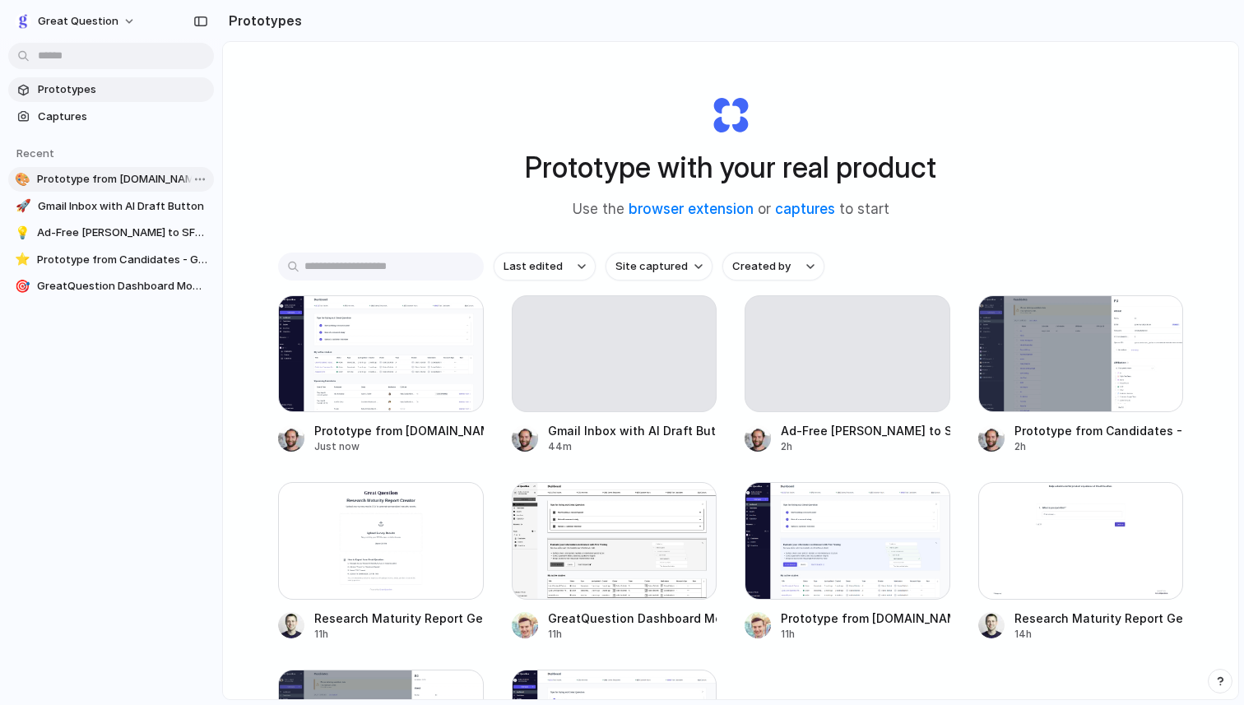
click at [71, 179] on span "Prototype from greatquestion.co dashboard" at bounding box center [122, 179] width 170 height 16
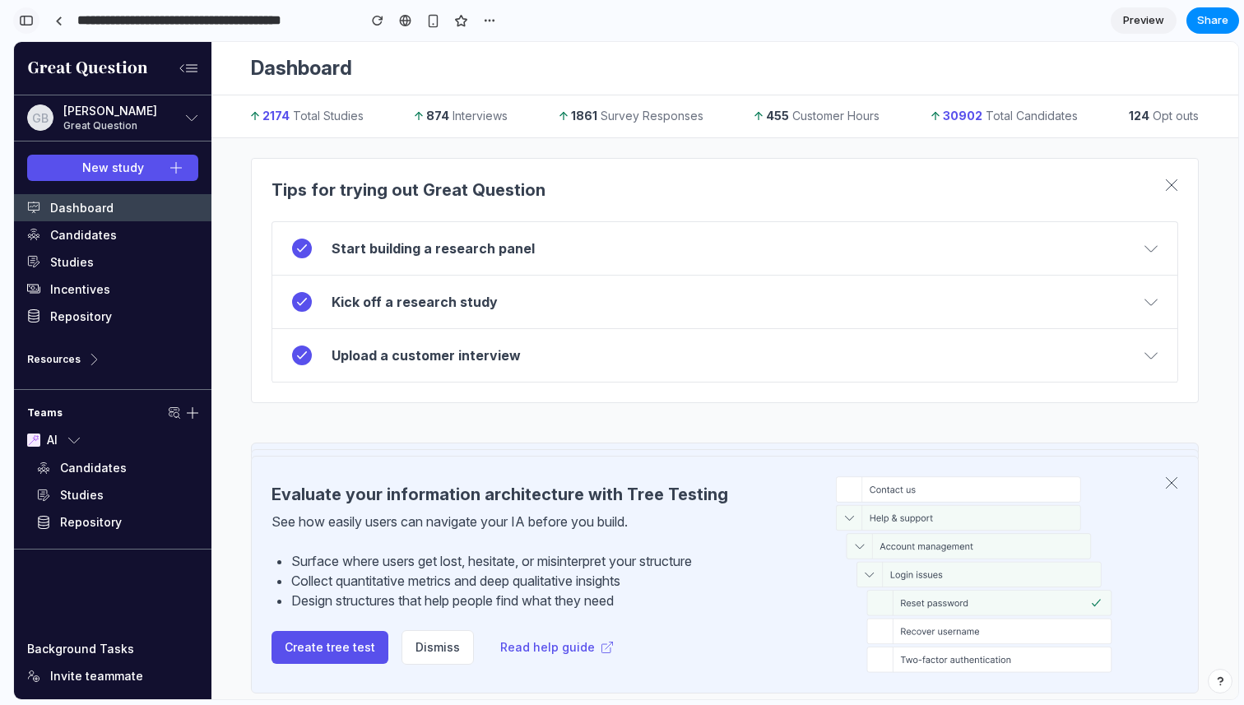
click at [22, 19] on div "button" at bounding box center [26, 21] width 15 height 12
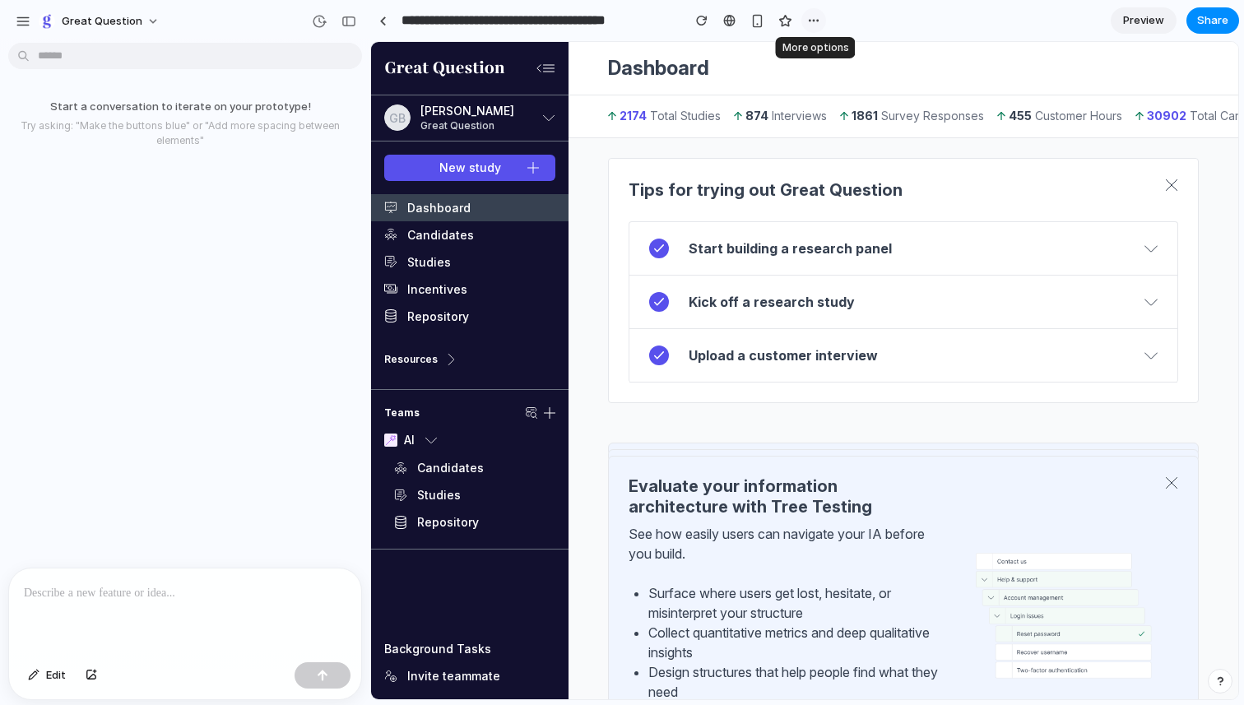
click at [813, 22] on div "button" at bounding box center [813, 20] width 13 height 13
click at [813, 22] on div "Duplicate Delete" at bounding box center [622, 352] width 1244 height 705
click at [109, 607] on div at bounding box center [185, 611] width 352 height 87
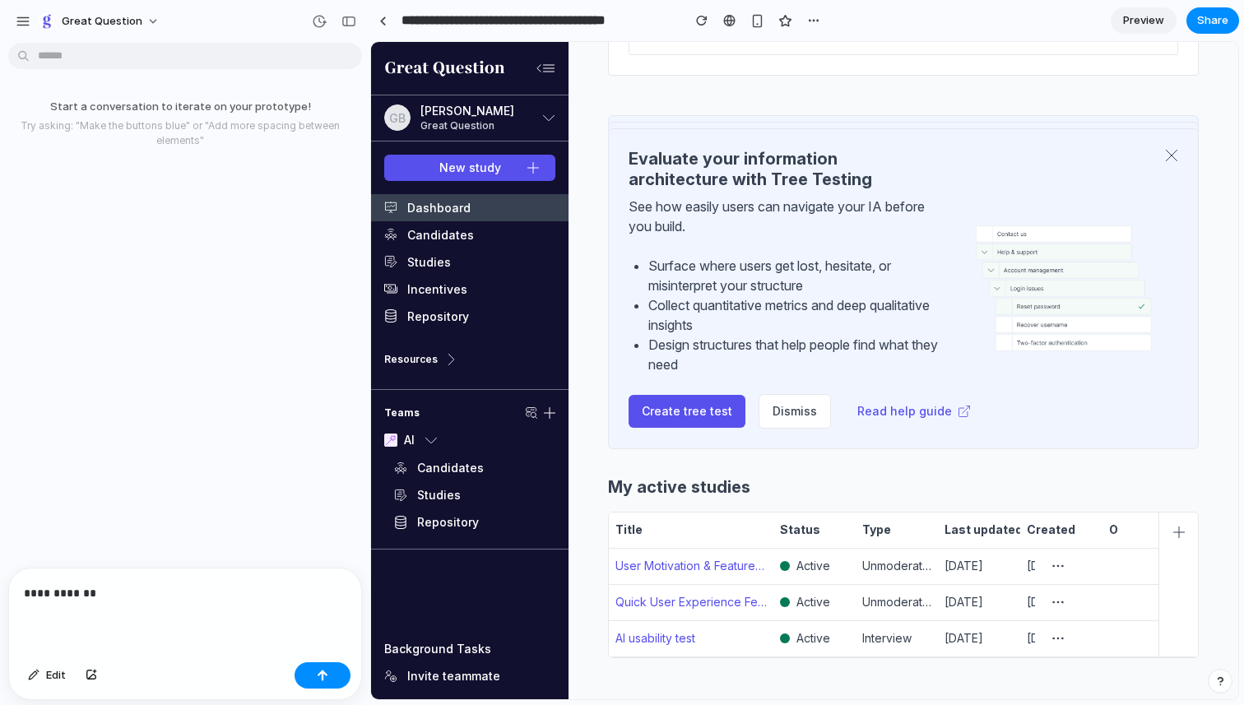
scroll to position [304, 0]
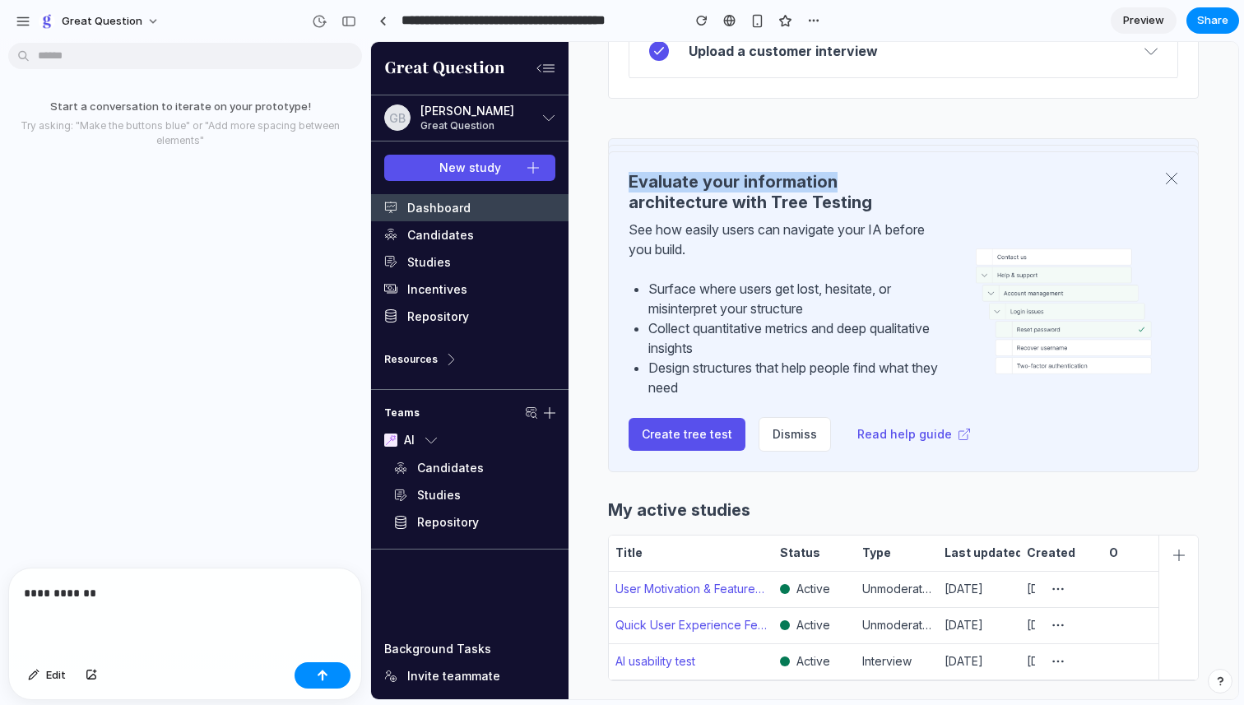
drag, startPoint x: 630, startPoint y: 179, endPoint x: 833, endPoint y: 176, distance: 203.2
click at [833, 176] on h4 "Evaluate your information architecture with Tree Testing" at bounding box center [778, 192] width 301 height 41
copy h4 "Evaluate your information"
click at [153, 590] on p "**********" at bounding box center [185, 593] width 322 height 20
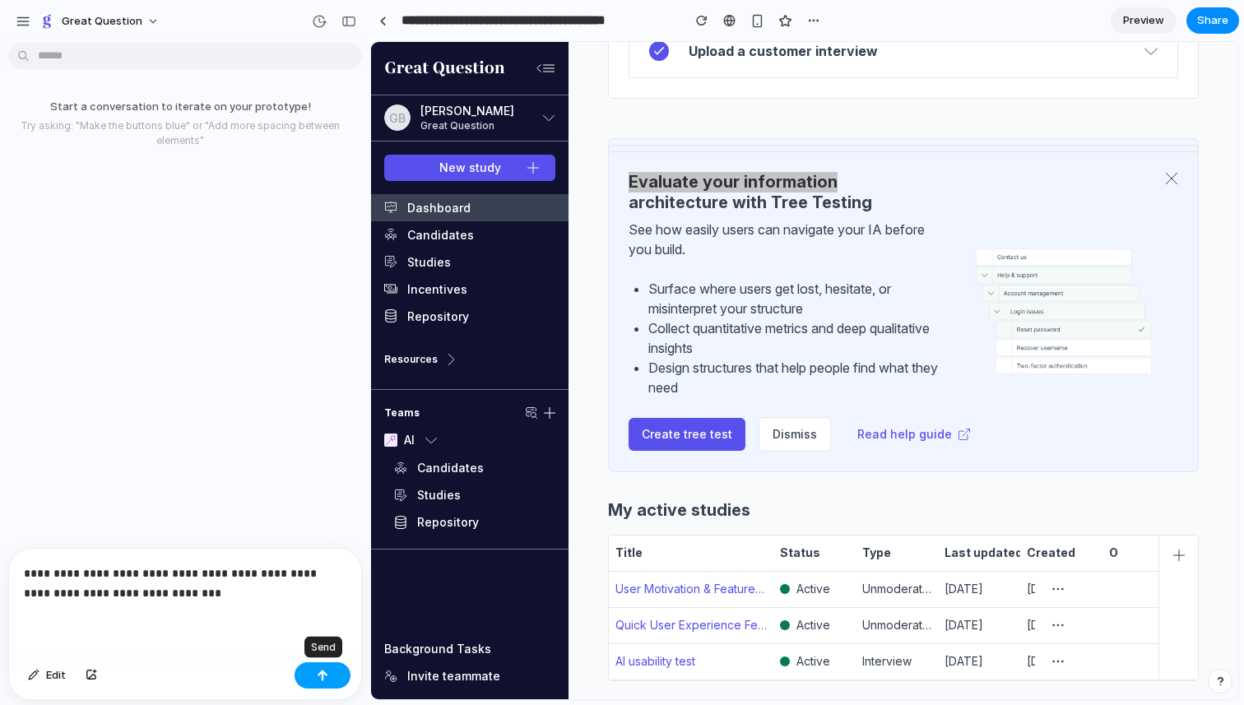
click at [324, 675] on div "button" at bounding box center [323, 676] width 12 height 12
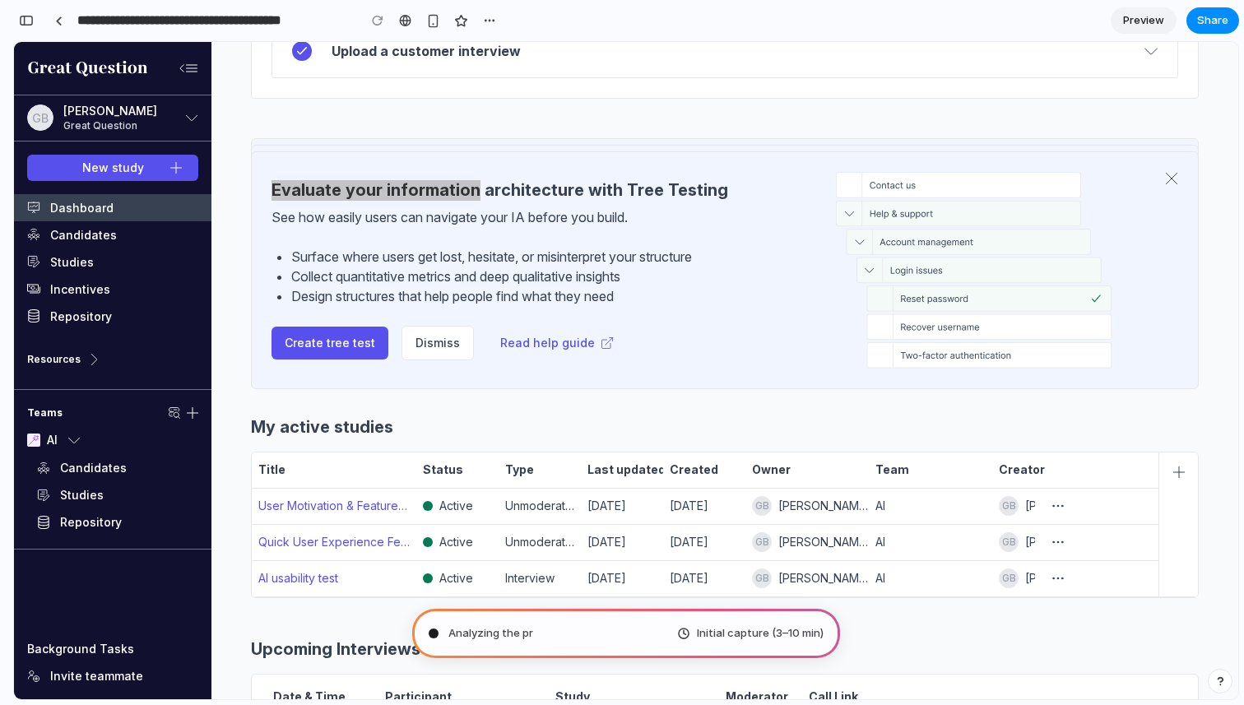
type input "**********"
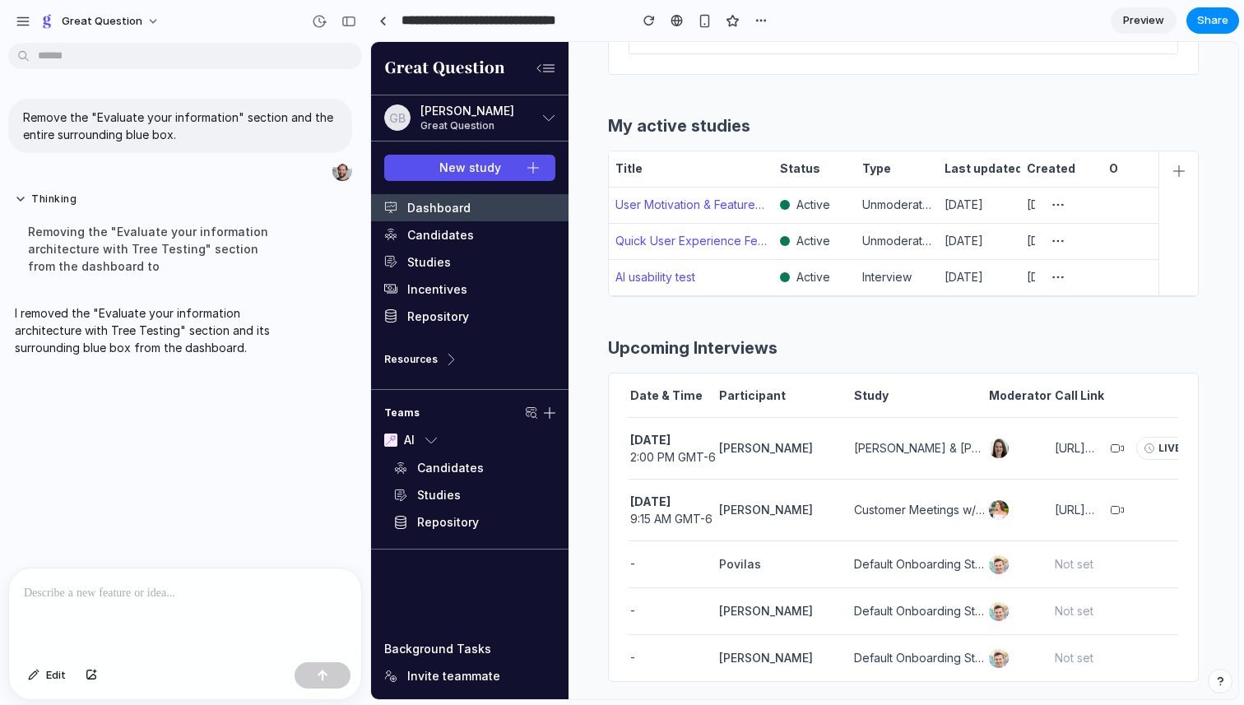
scroll to position [0, 0]
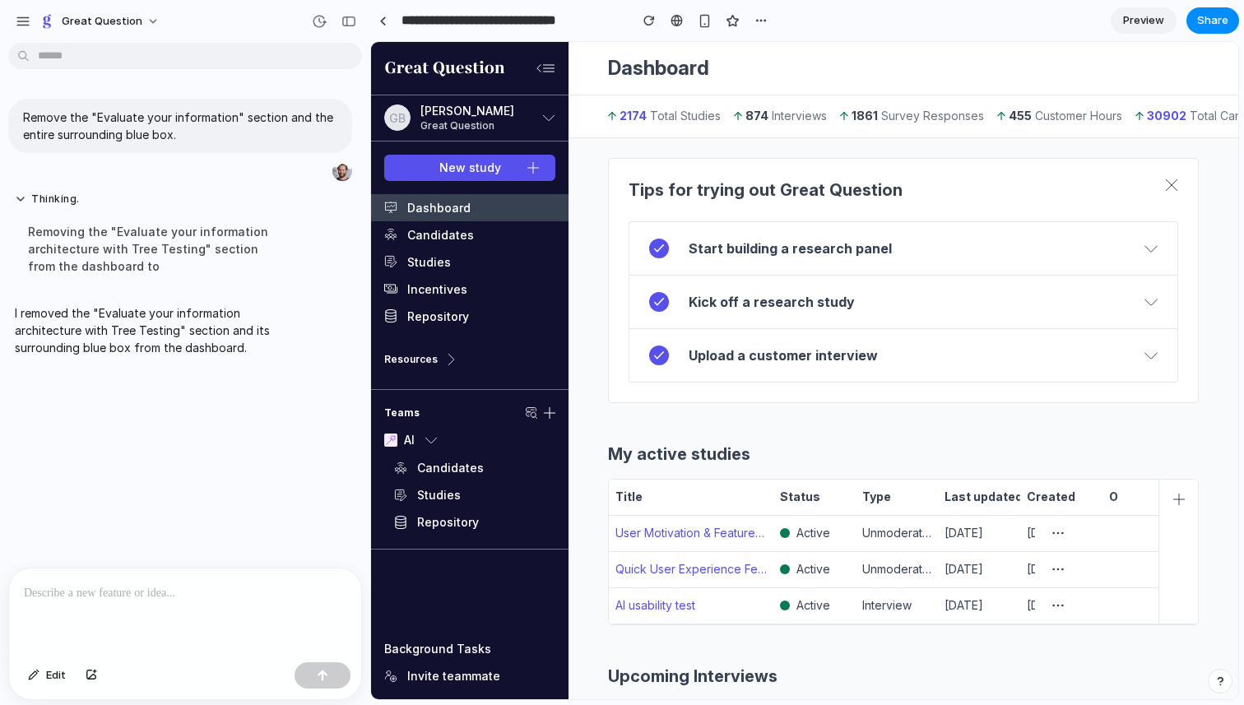
click at [95, 590] on p at bounding box center [185, 593] width 322 height 20
click at [1147, 247] on icon at bounding box center [1150, 248] width 13 height 13
click at [127, 595] on p at bounding box center [185, 593] width 322 height 20
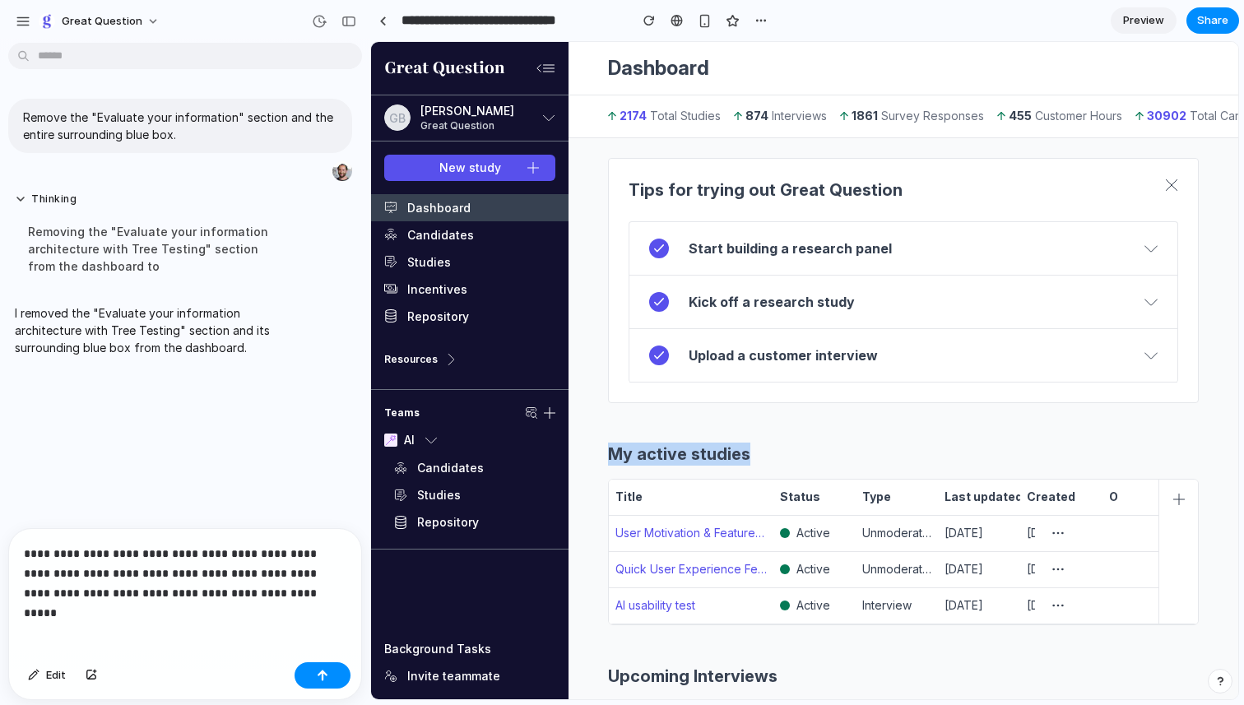
drag, startPoint x: 610, startPoint y: 452, endPoint x: 783, endPoint y: 452, distance: 172.7
click at [783, 452] on h2 "My active studies" at bounding box center [903, 454] width 591 height 23
copy h2 "My active studies"
click at [294, 604] on div "**********" at bounding box center [185, 592] width 352 height 127
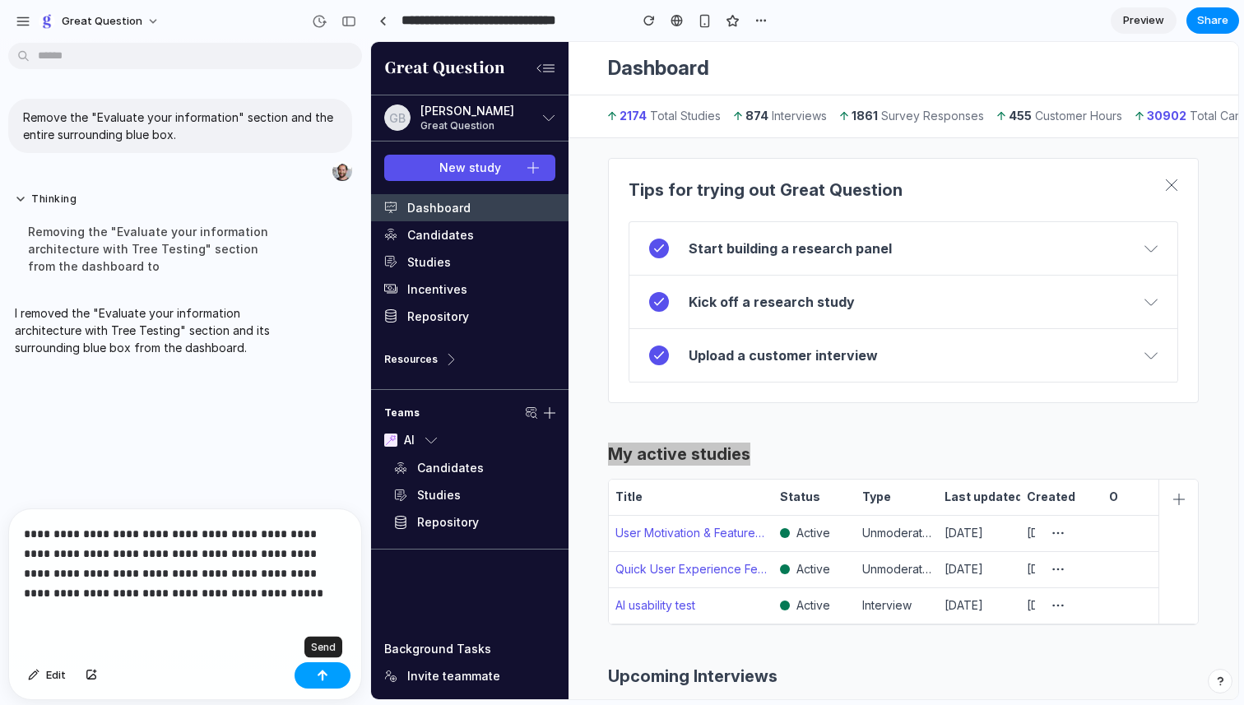
click at [327, 672] on div "button" at bounding box center [323, 676] width 12 height 12
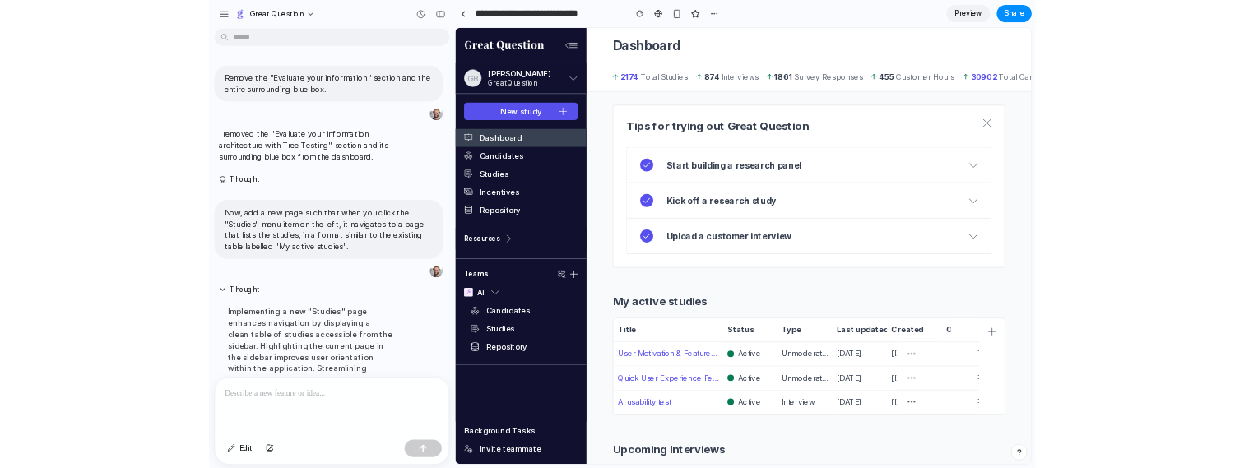
scroll to position [301, 0]
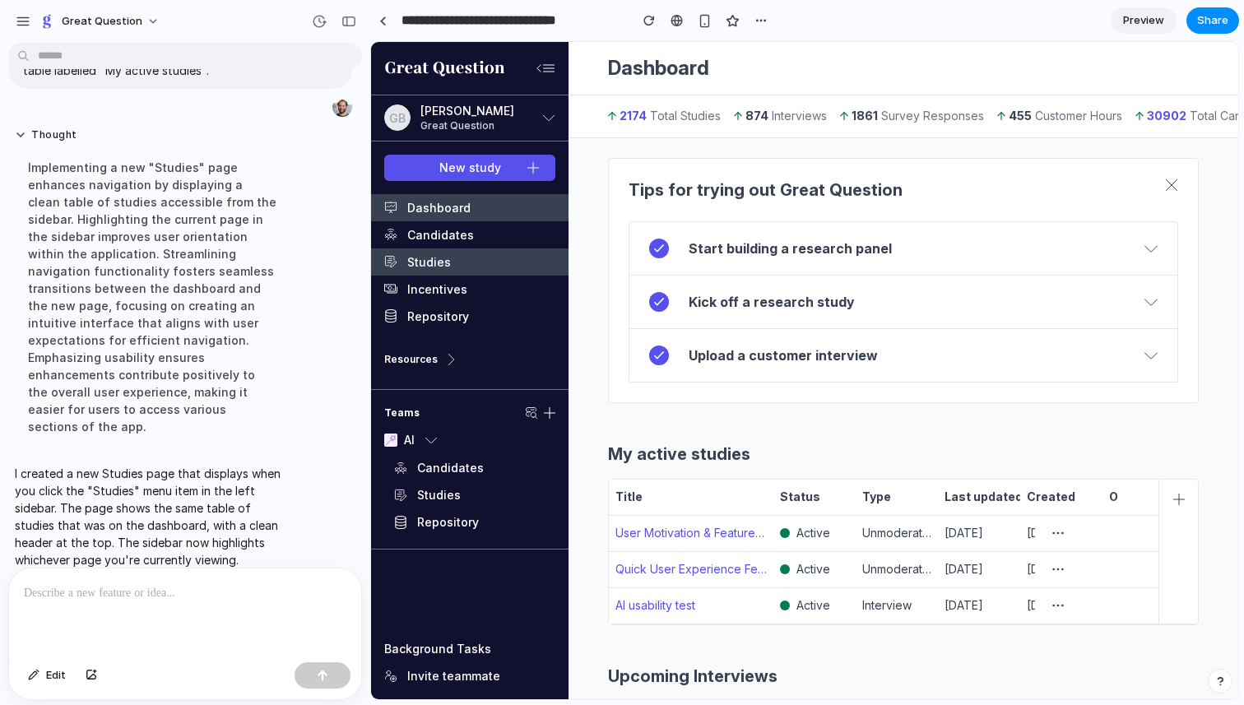
click at [457, 262] on link "Studies" at bounding box center [469, 261] width 197 height 27
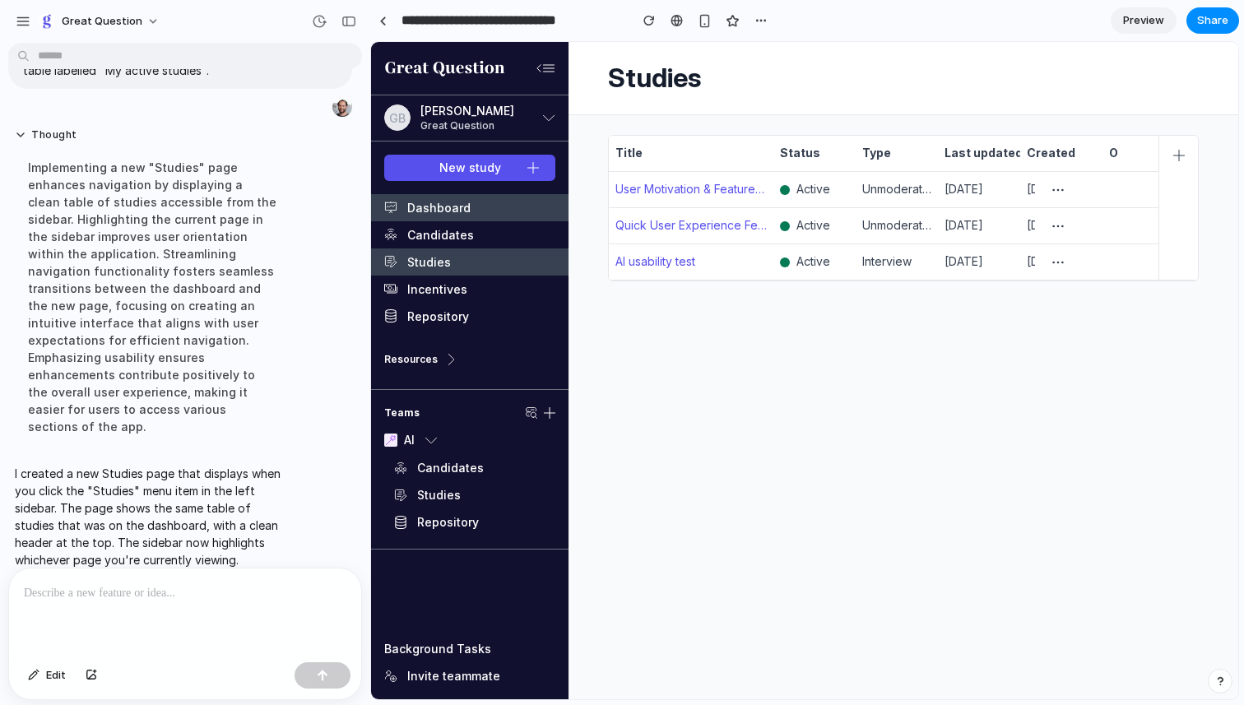
click at [456, 206] on link "Dashboard" at bounding box center [469, 207] width 197 height 27
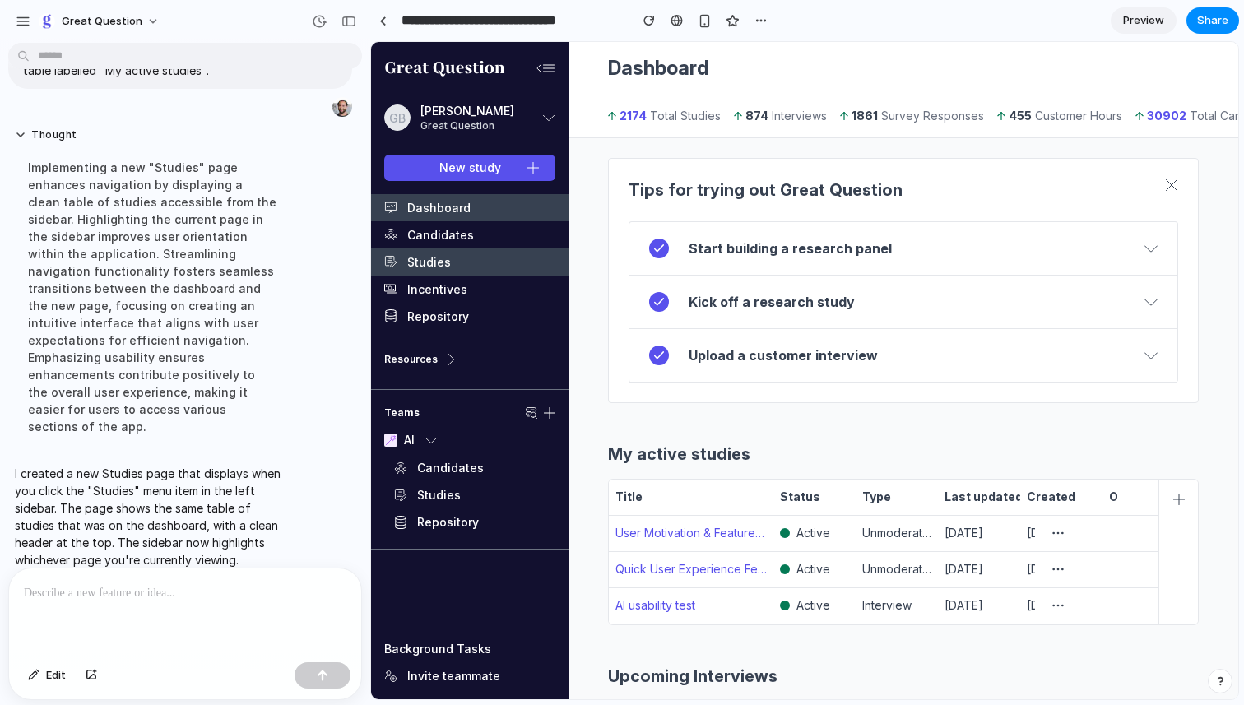
click at [446, 267] on link "Studies" at bounding box center [469, 261] width 197 height 27
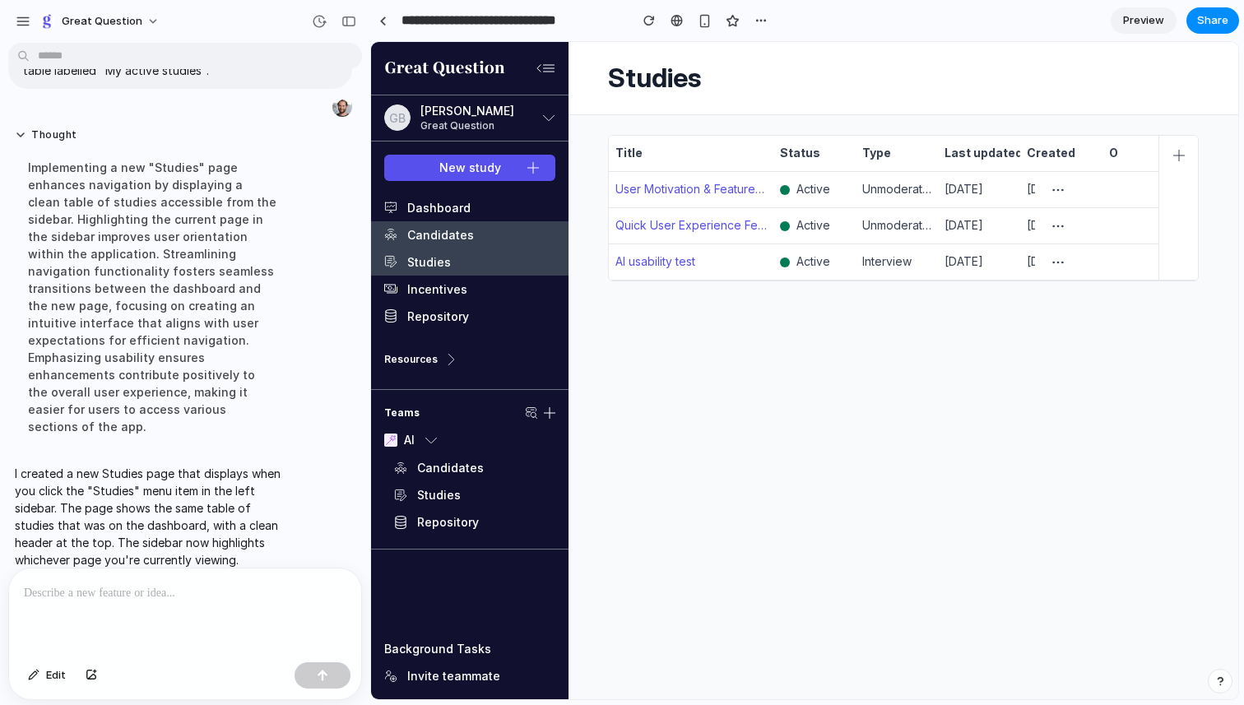
click at [449, 241] on link "Candidates" at bounding box center [469, 234] width 197 height 27
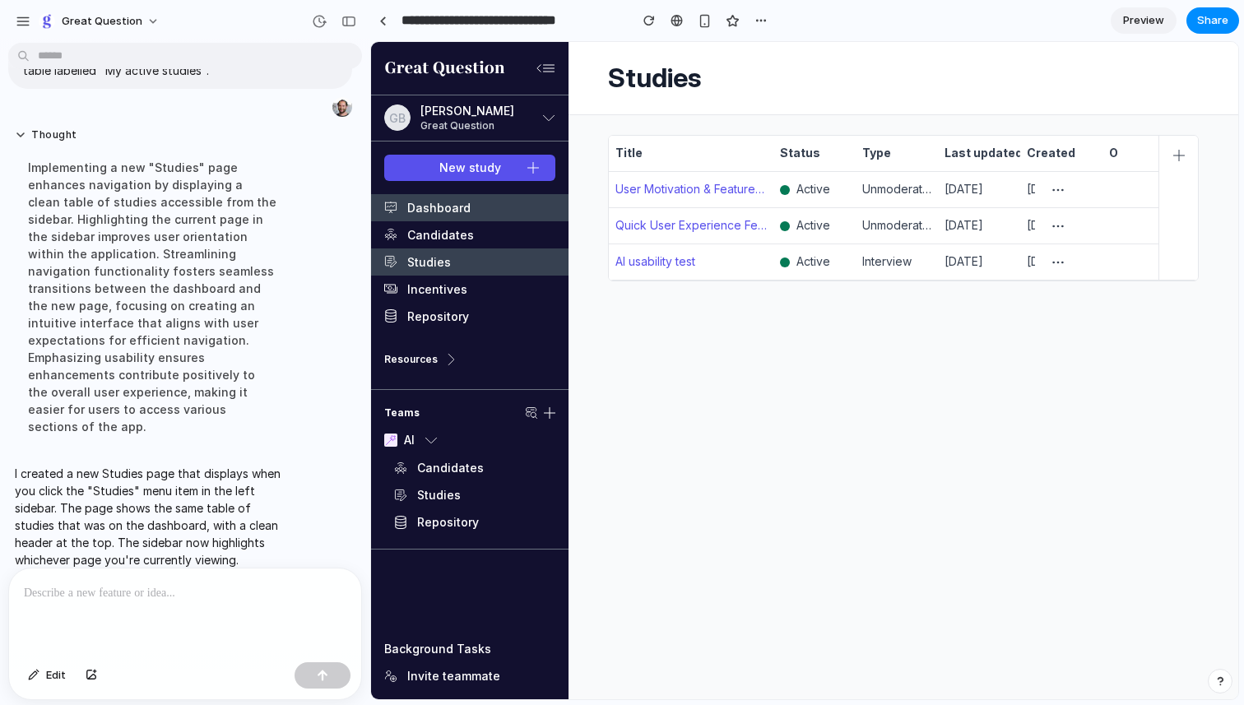
click at [450, 215] on link "Dashboard" at bounding box center [469, 207] width 197 height 27
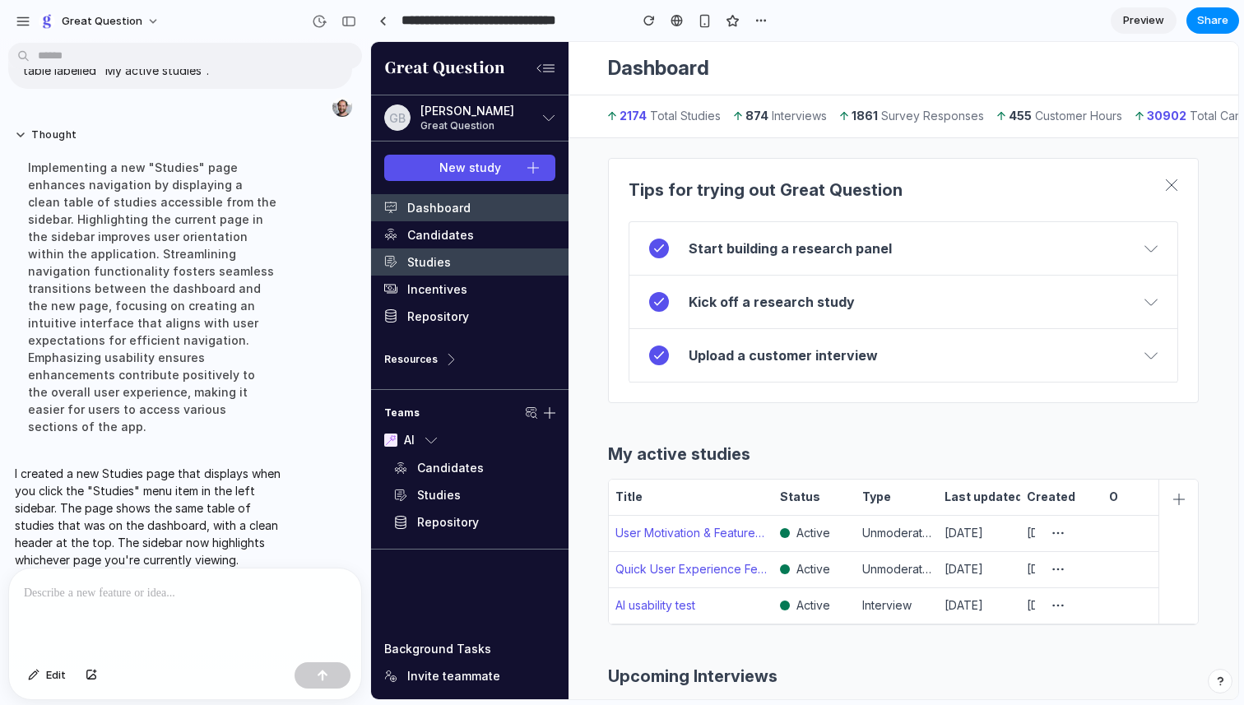
click at [446, 263] on link "Studies" at bounding box center [469, 261] width 197 height 27
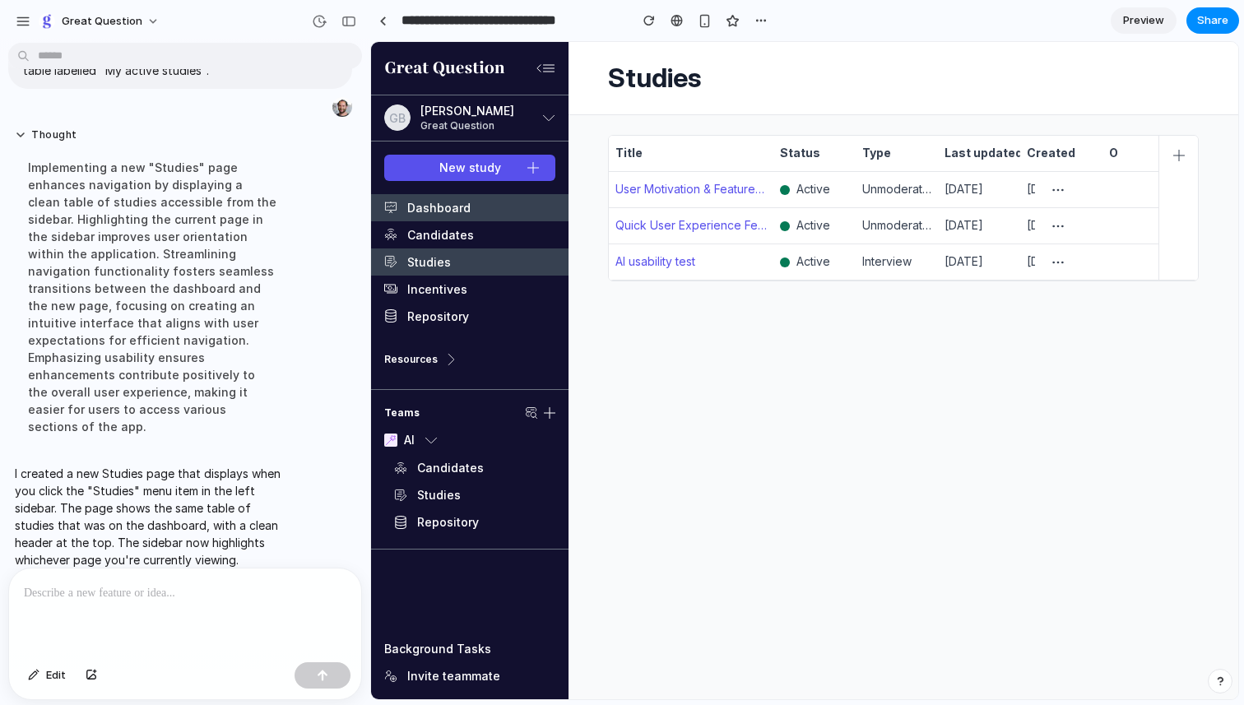
click at [447, 204] on link "Dashboard" at bounding box center [469, 207] width 197 height 27
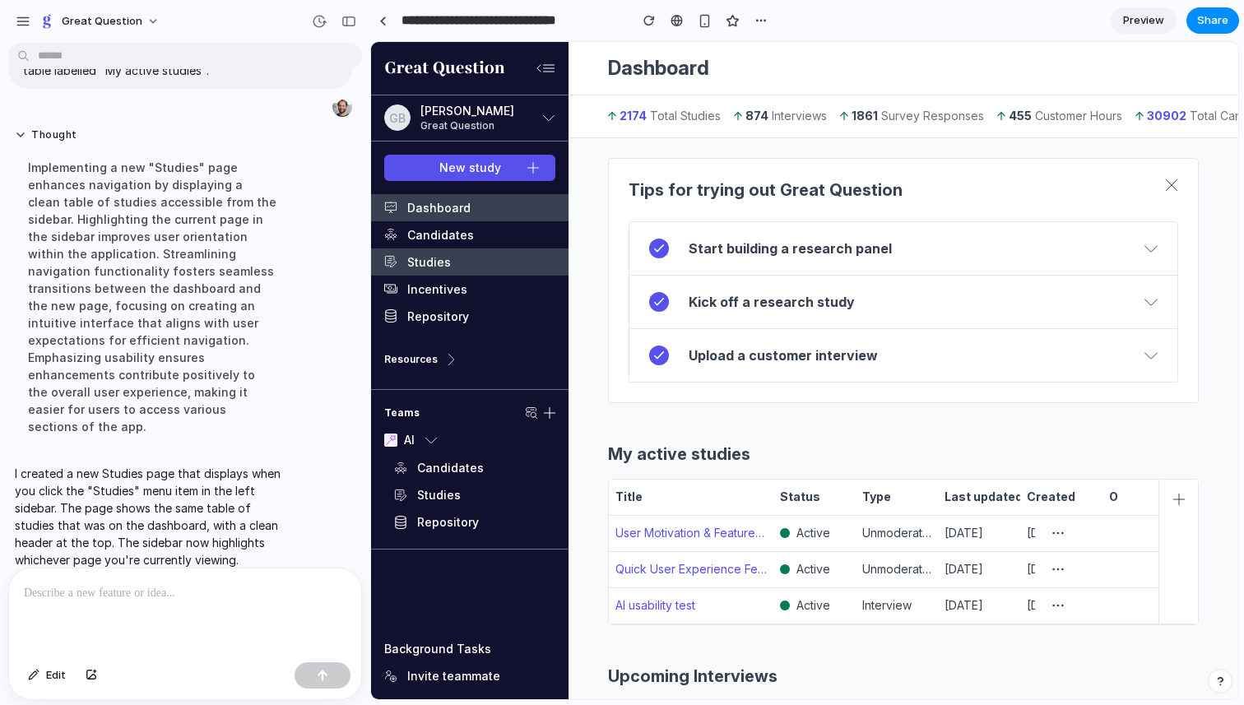
click at [445, 264] on link "Studies" at bounding box center [469, 261] width 197 height 27
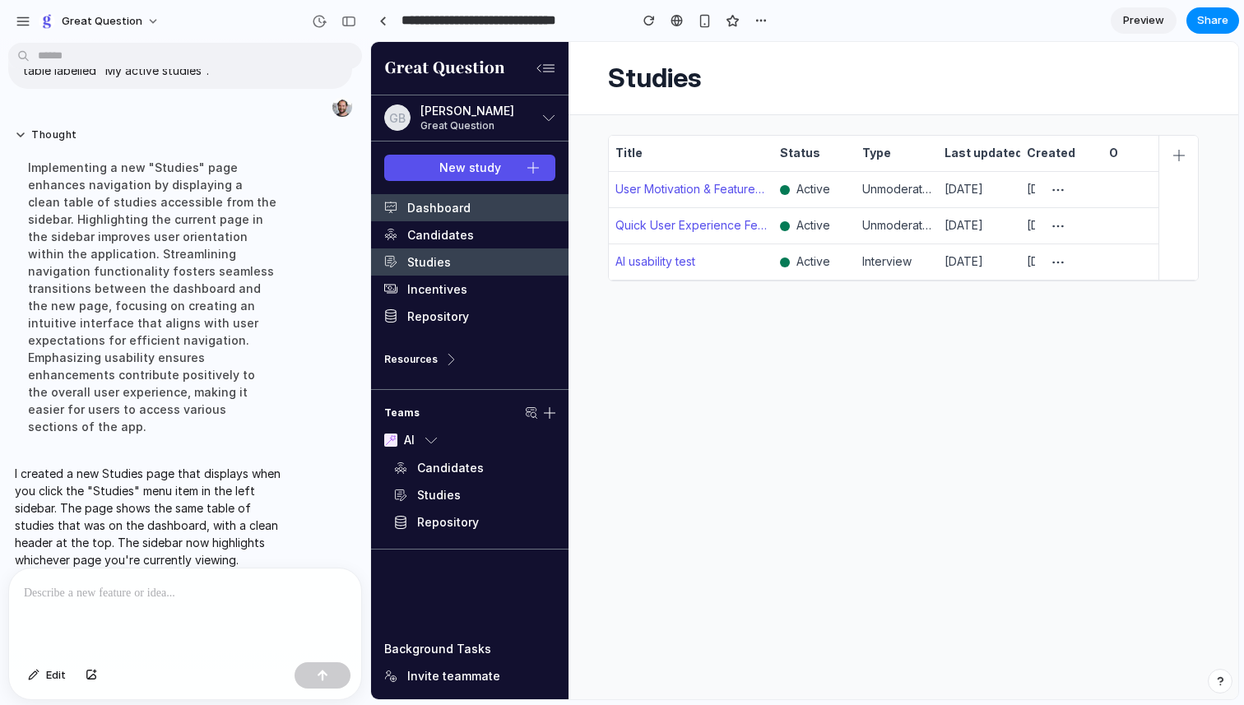
click at [436, 214] on link "Dashboard" at bounding box center [469, 207] width 197 height 27
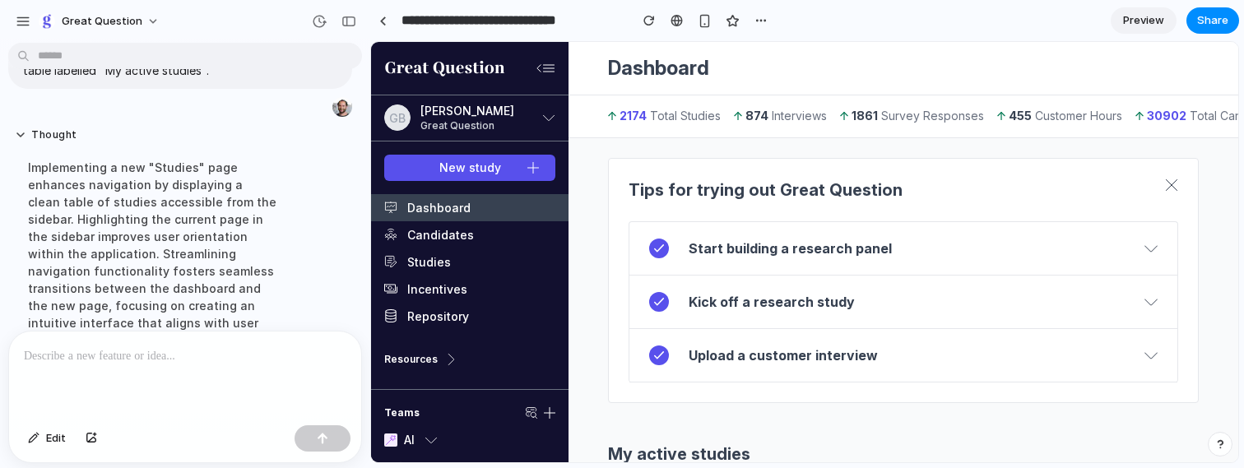
click at [452, 215] on link "Dashboard" at bounding box center [469, 207] width 197 height 27
click at [438, 258] on link "Studies" at bounding box center [469, 261] width 197 height 27
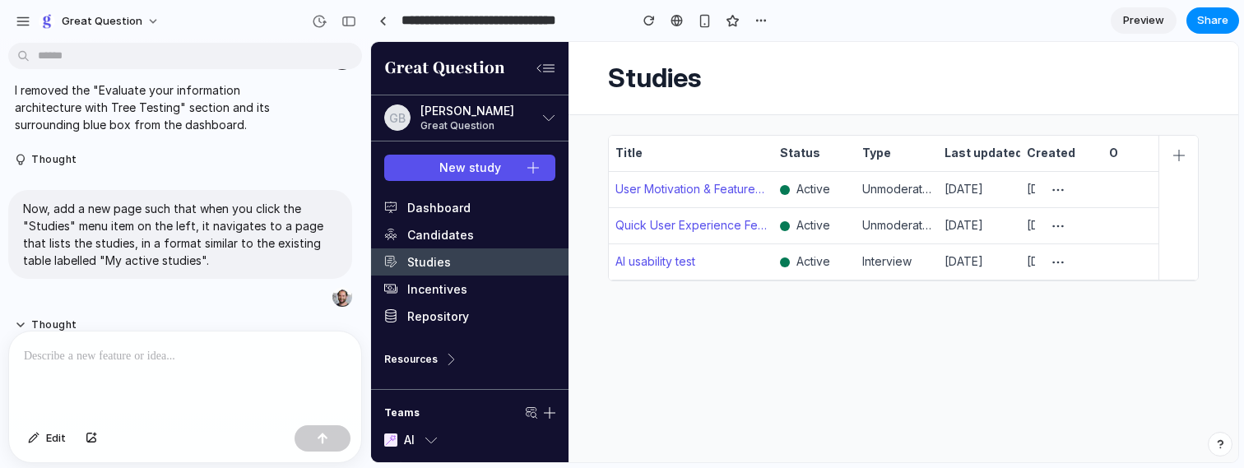
scroll to position [0, 0]
